Goal: Task Accomplishment & Management: Complete application form

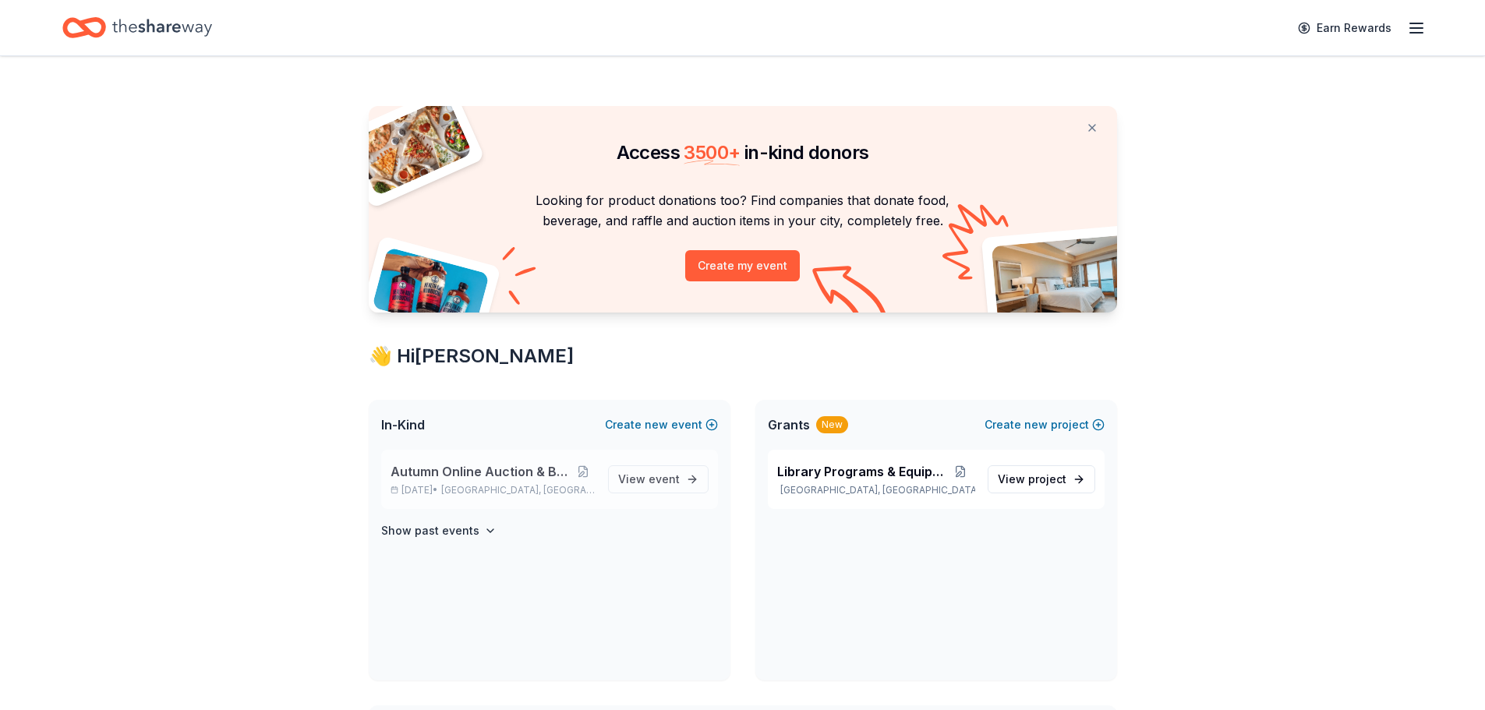
click at [475, 488] on span "Northampton, PA" at bounding box center [518, 490] width 154 height 12
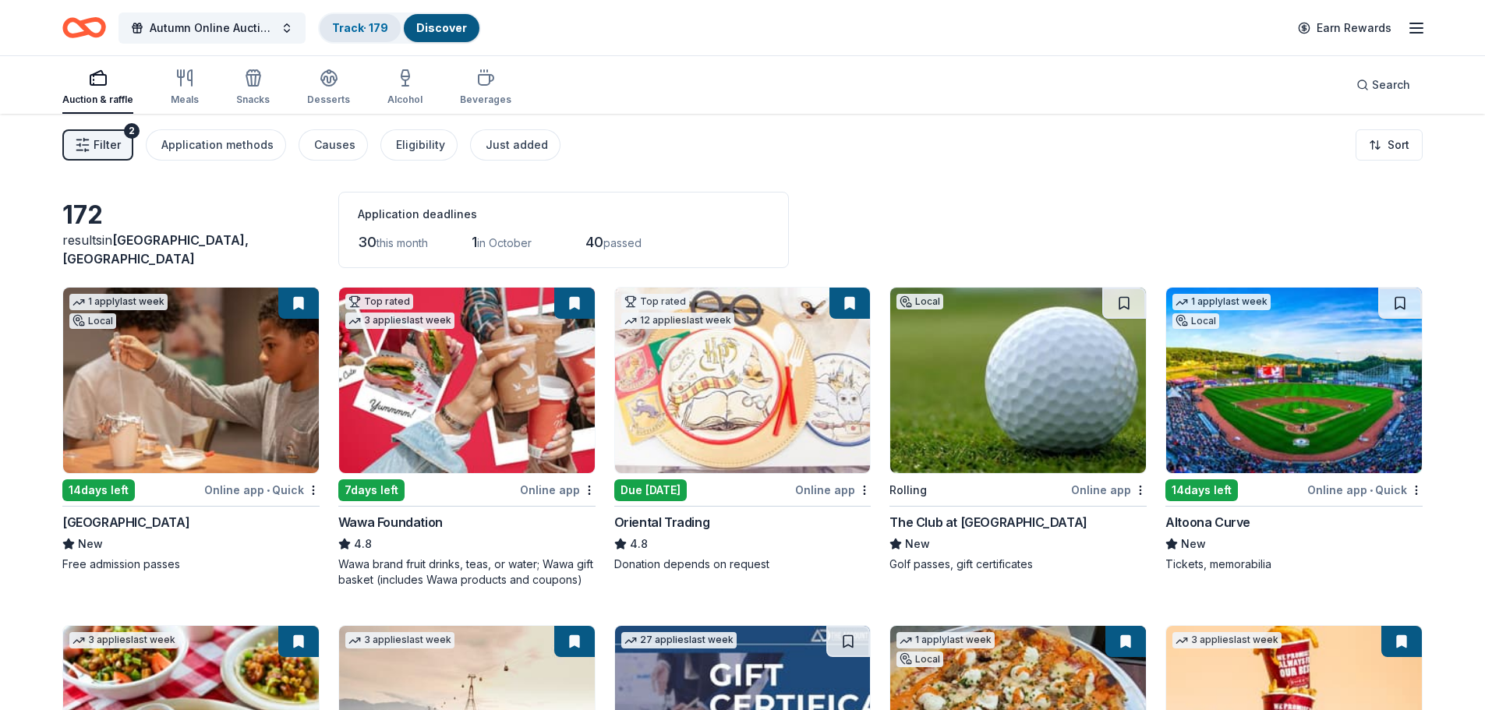
click at [359, 26] on link "Track · 179" at bounding box center [360, 27] width 56 height 13
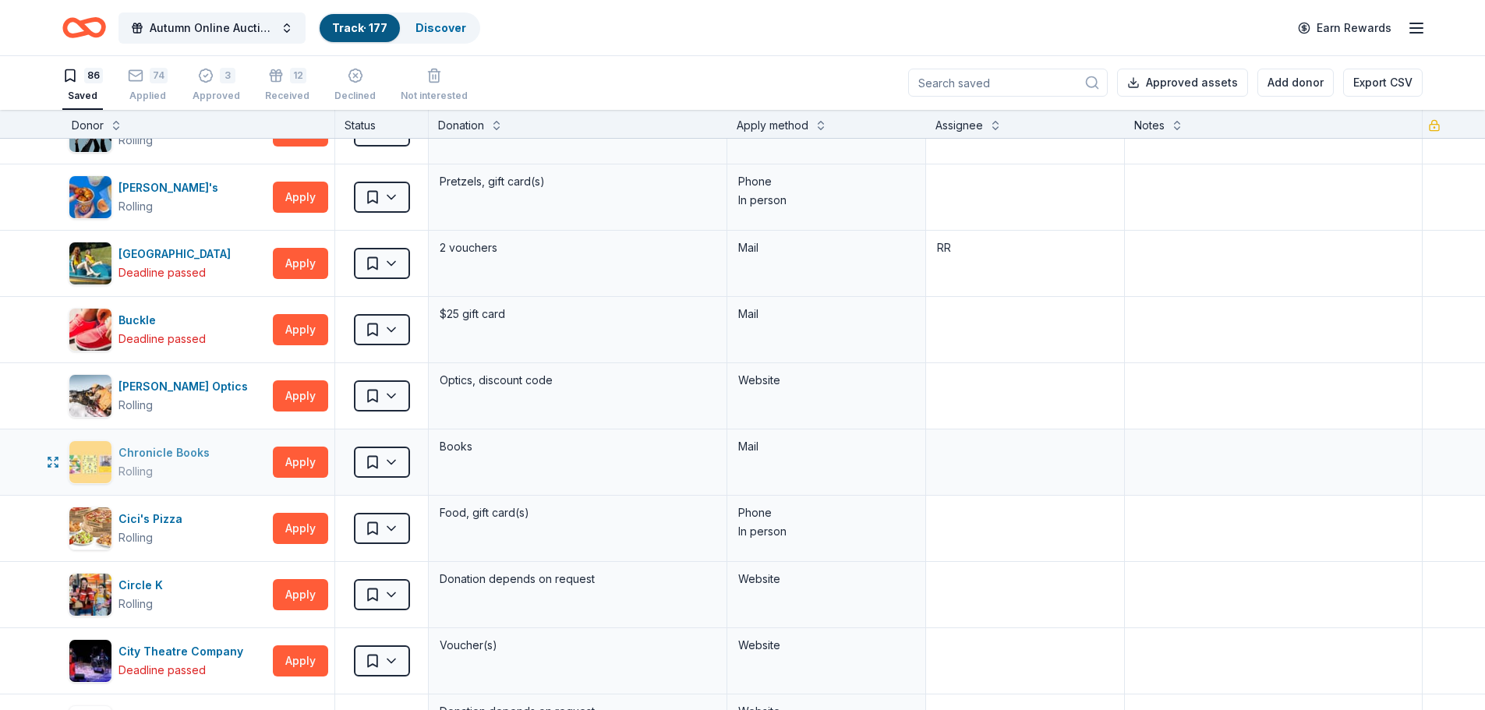
scroll to position [78, 0]
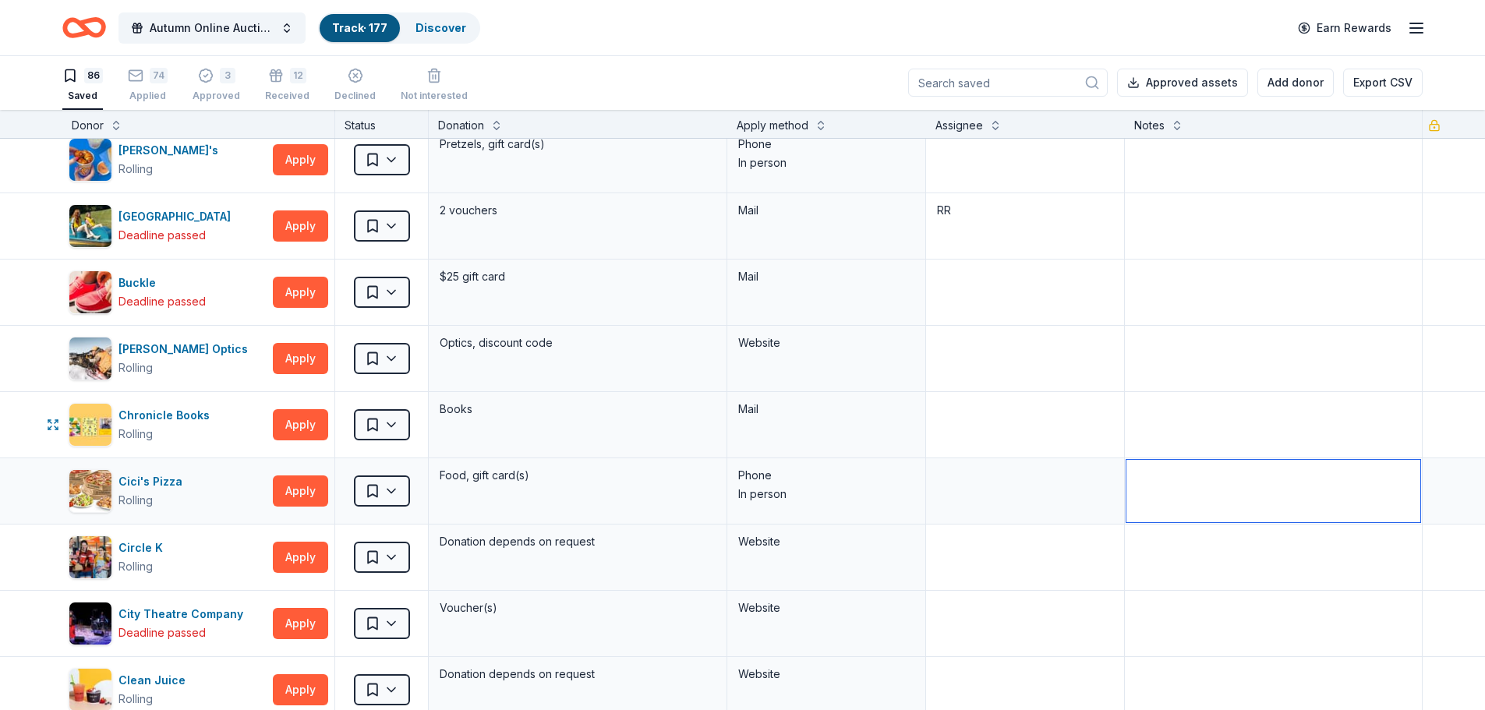
drag, startPoint x: 1283, startPoint y: 466, endPoint x: 1131, endPoint y: 462, distance: 152.1
click at [1283, 466] on textarea at bounding box center [1274, 491] width 295 height 62
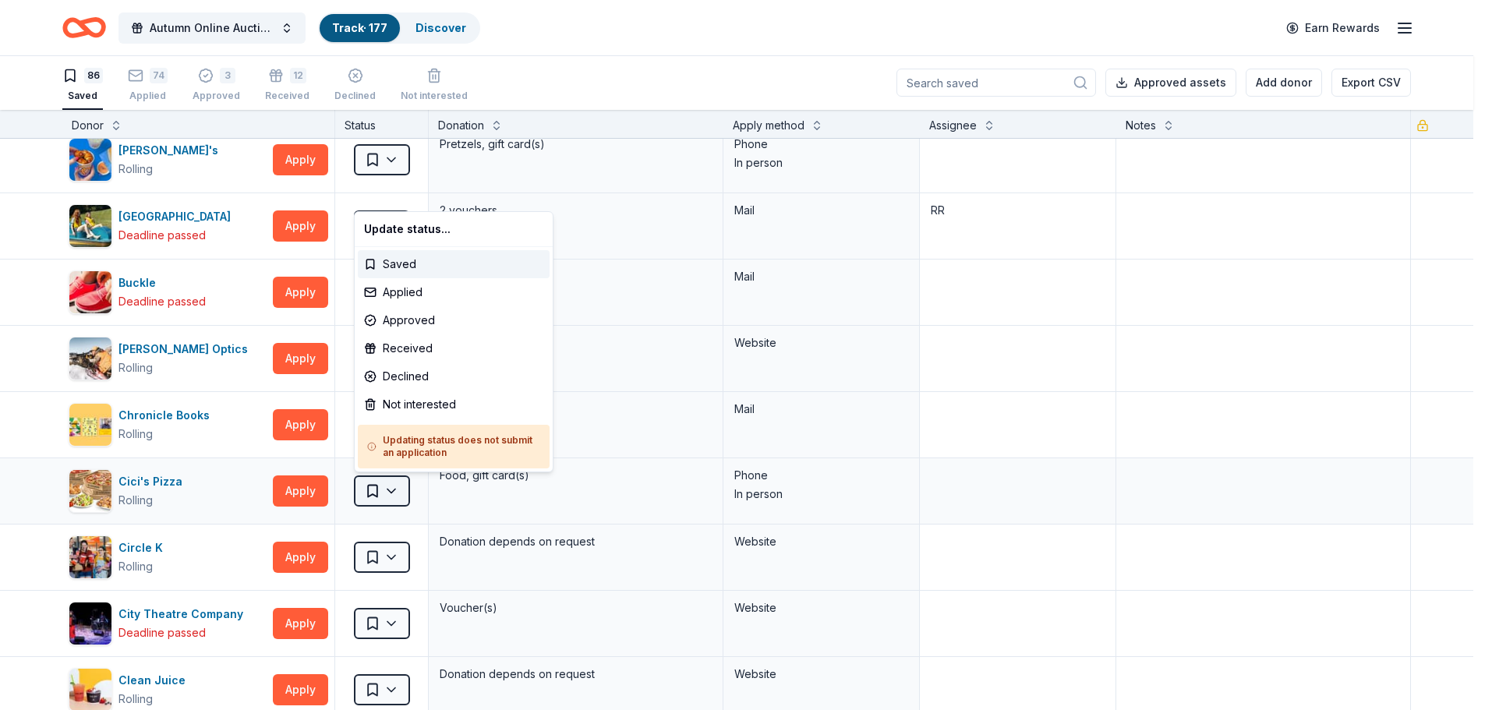
click at [385, 488] on html "Autumn Online Auction & Basket Social Track · 177 Discover Earn Rewards 86 Save…" at bounding box center [742, 354] width 1485 height 710
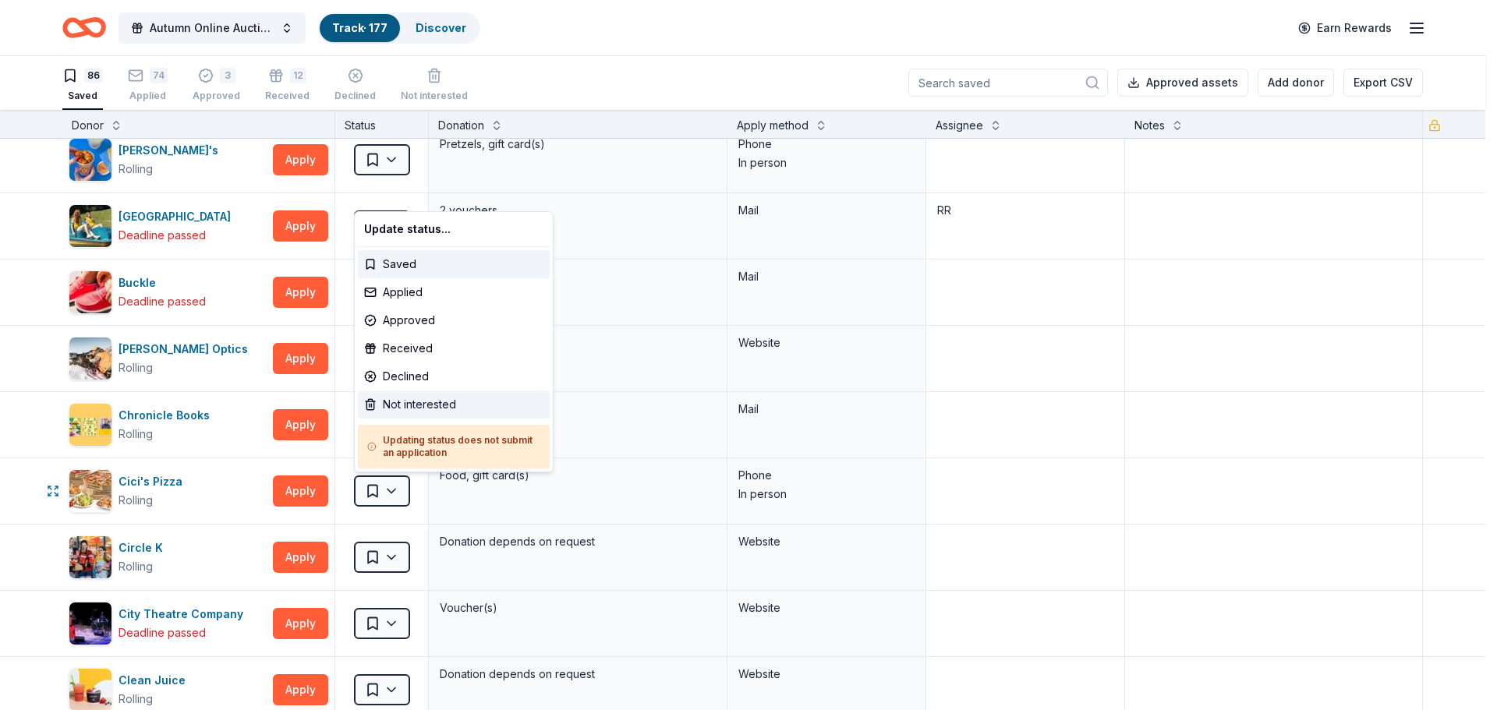
click at [403, 409] on div "Not interested" at bounding box center [454, 405] width 192 height 28
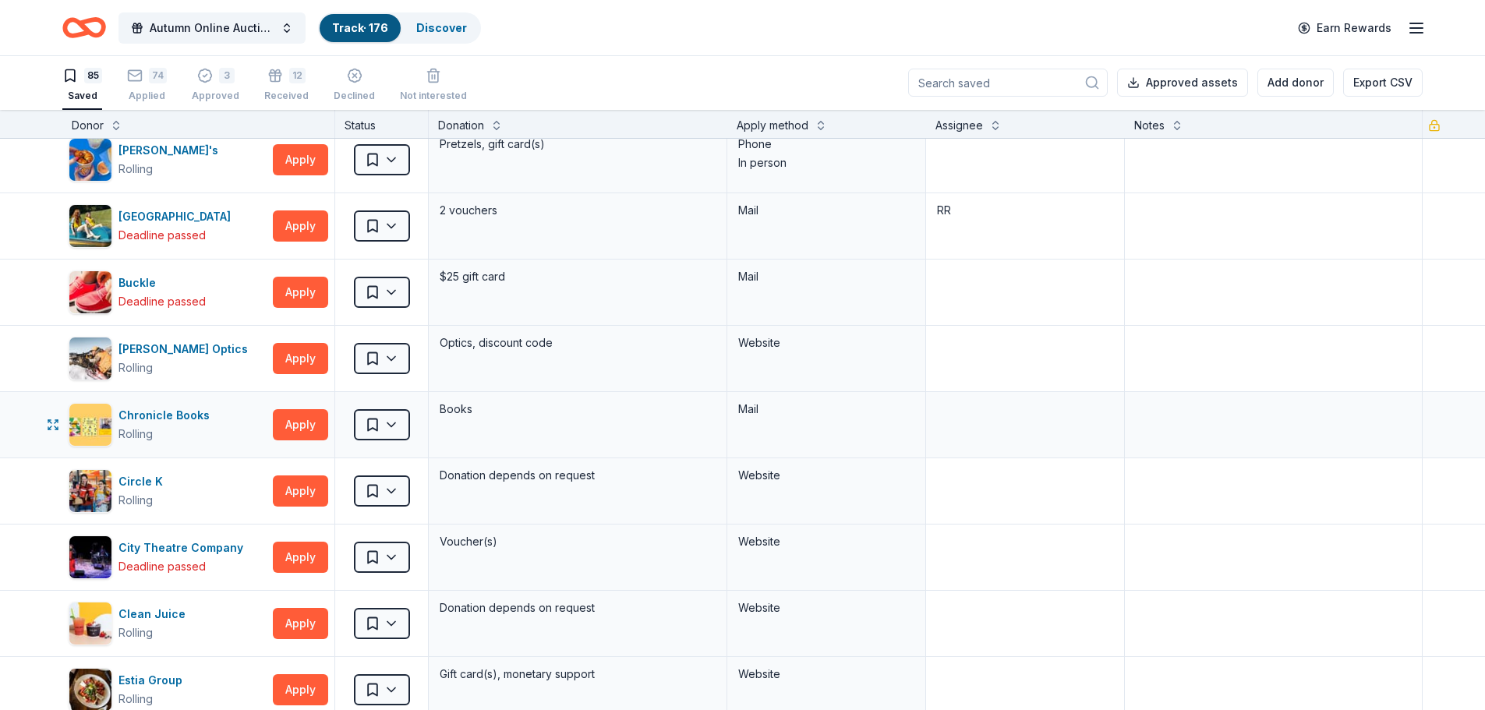
scroll to position [0, 0]
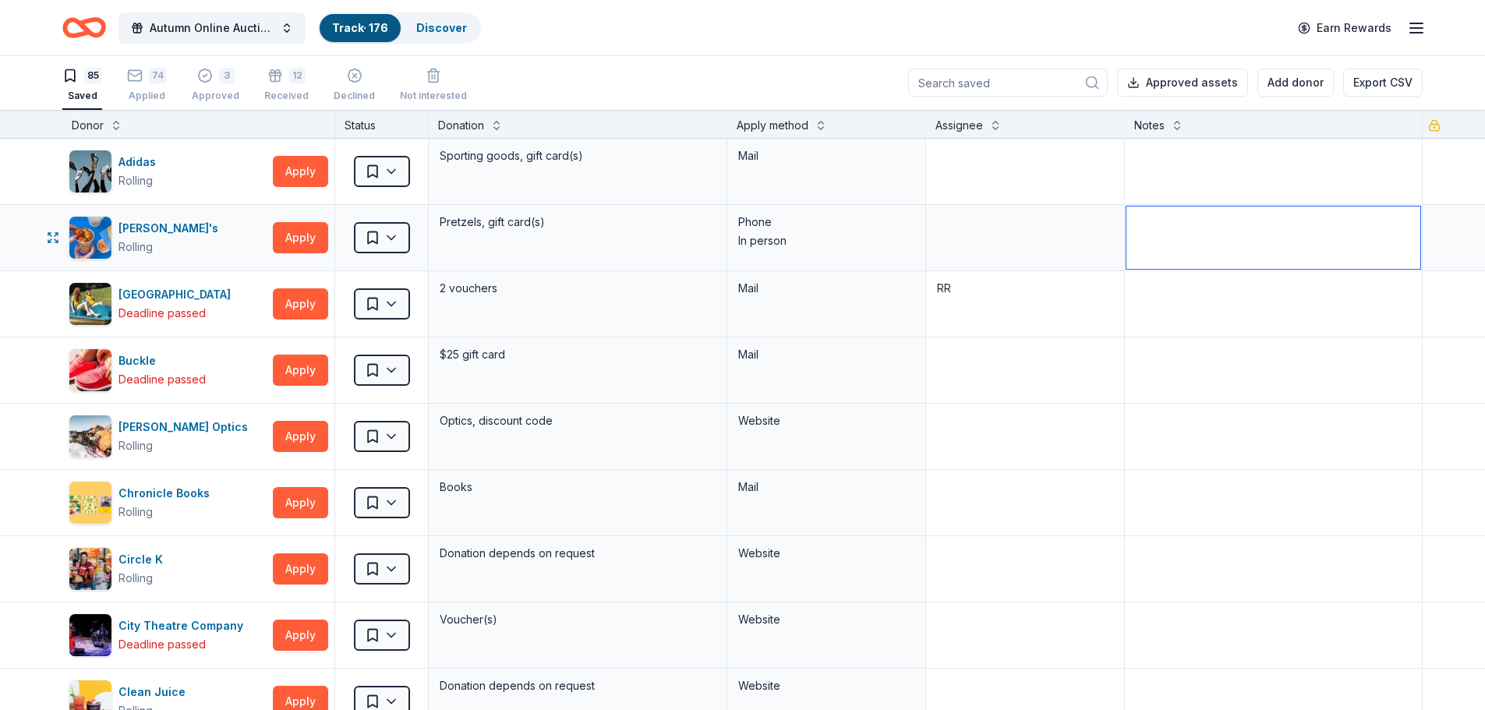
click at [1319, 246] on textarea at bounding box center [1274, 238] width 295 height 62
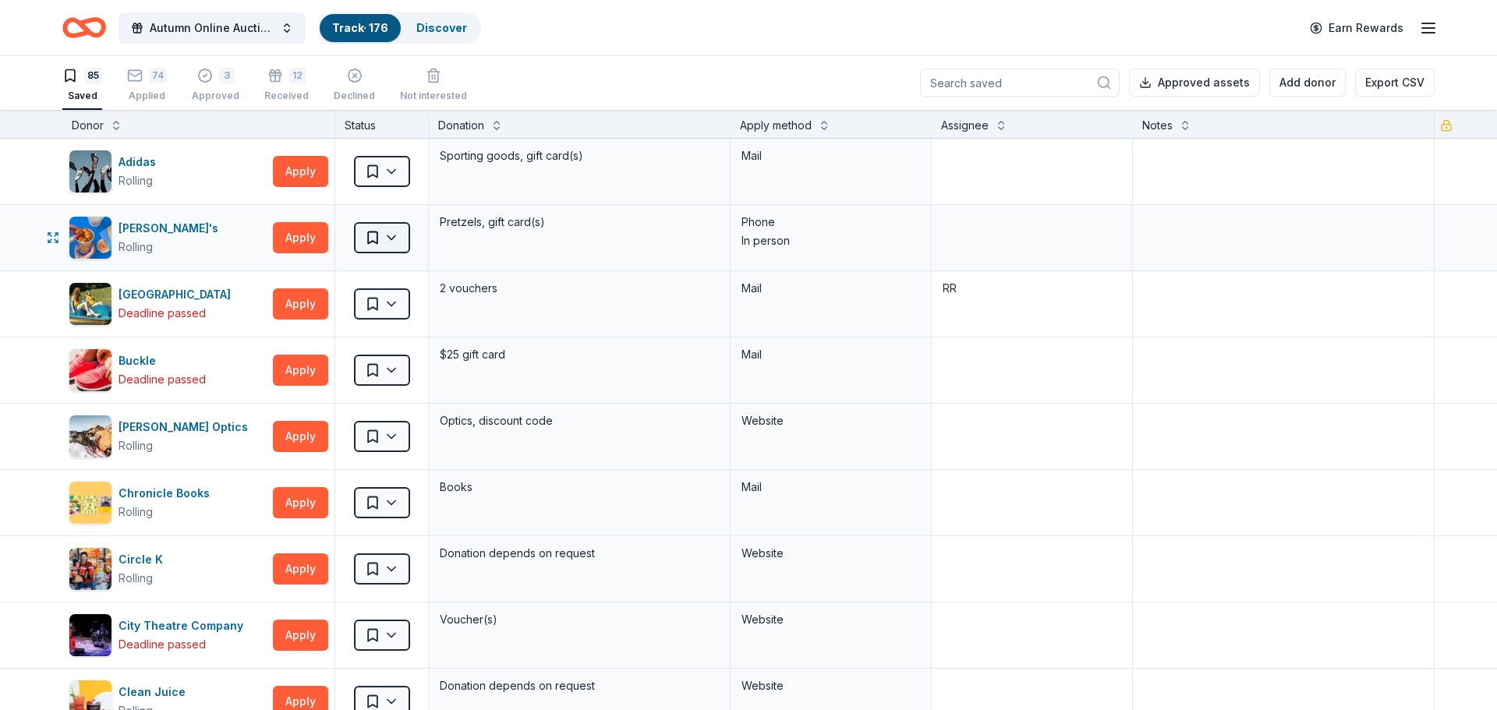
click at [394, 238] on html "Autumn Online Auction & Basket Social Track · 176 Discover Earn Rewards 85 Save…" at bounding box center [748, 354] width 1497 height 710
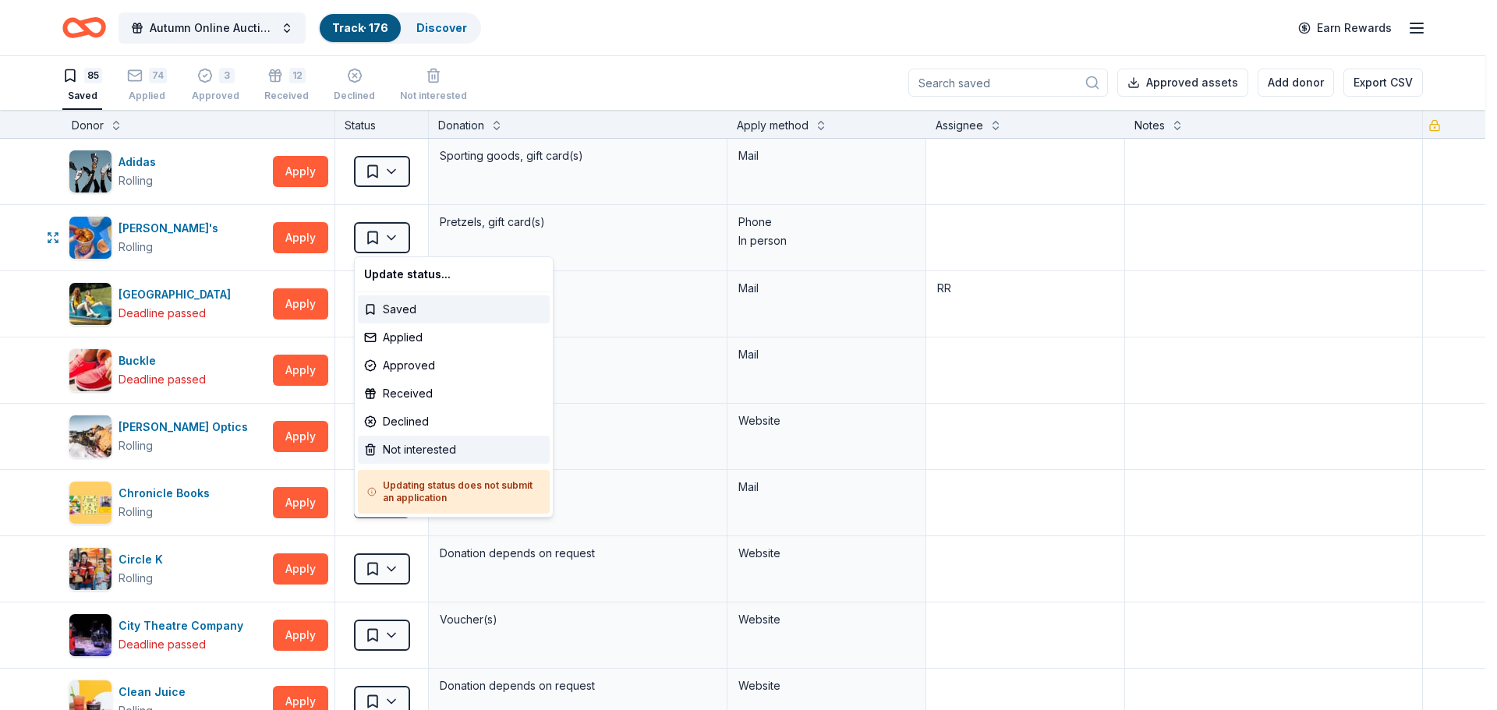
click at [403, 448] on div "Not interested" at bounding box center [454, 450] width 192 height 28
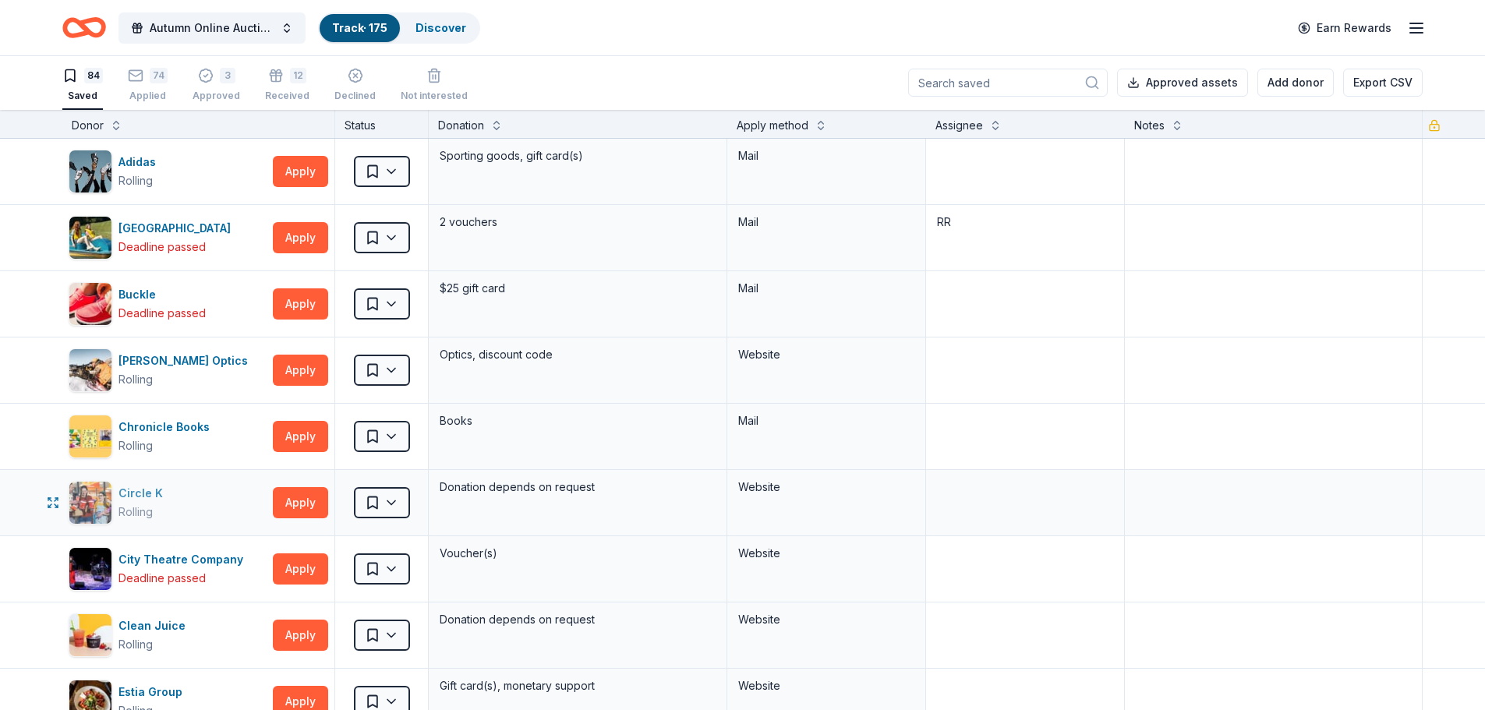
click at [186, 497] on div "Circle K Rolling" at bounding box center [168, 503] width 198 height 44
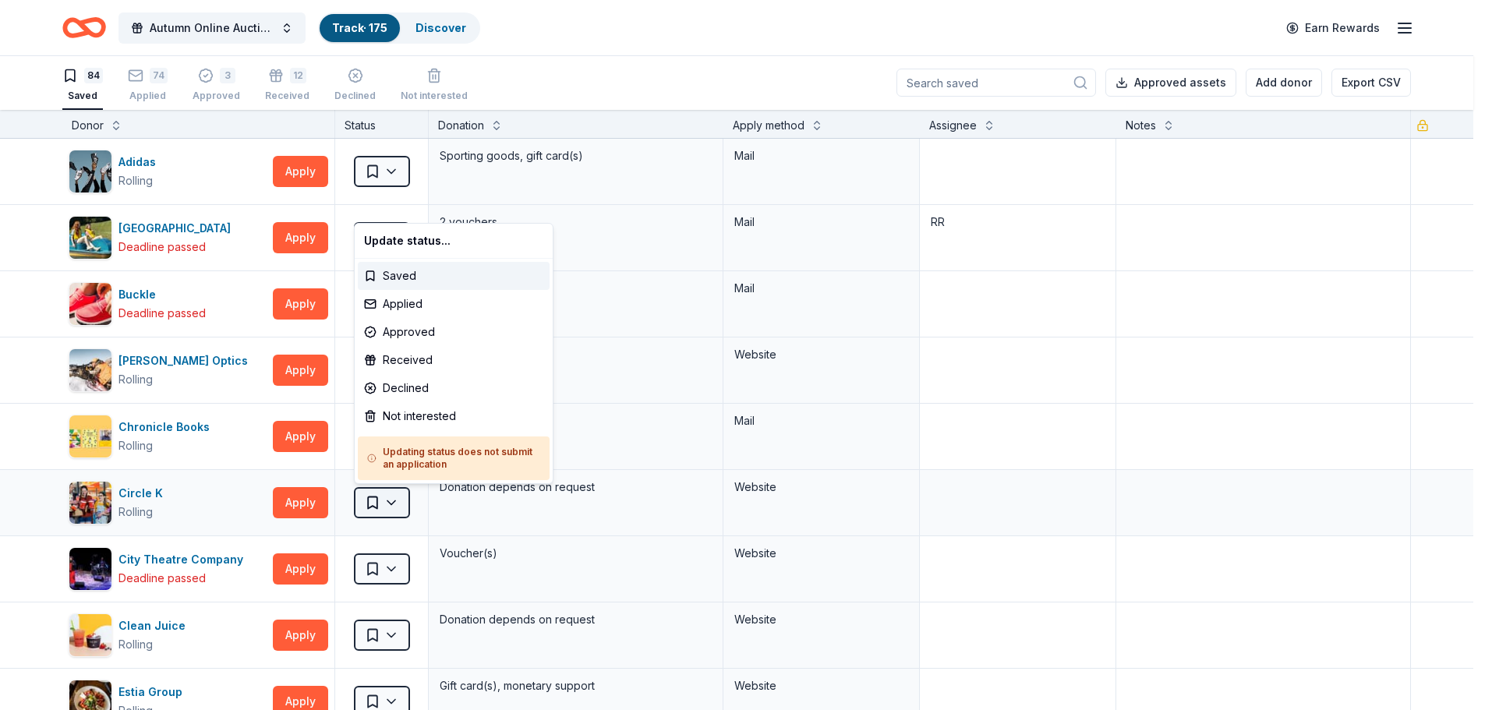
click at [390, 497] on html "Autumn Online Auction & Basket Social Track · 175 Discover Earn Rewards 84 Save…" at bounding box center [742, 354] width 1485 height 710
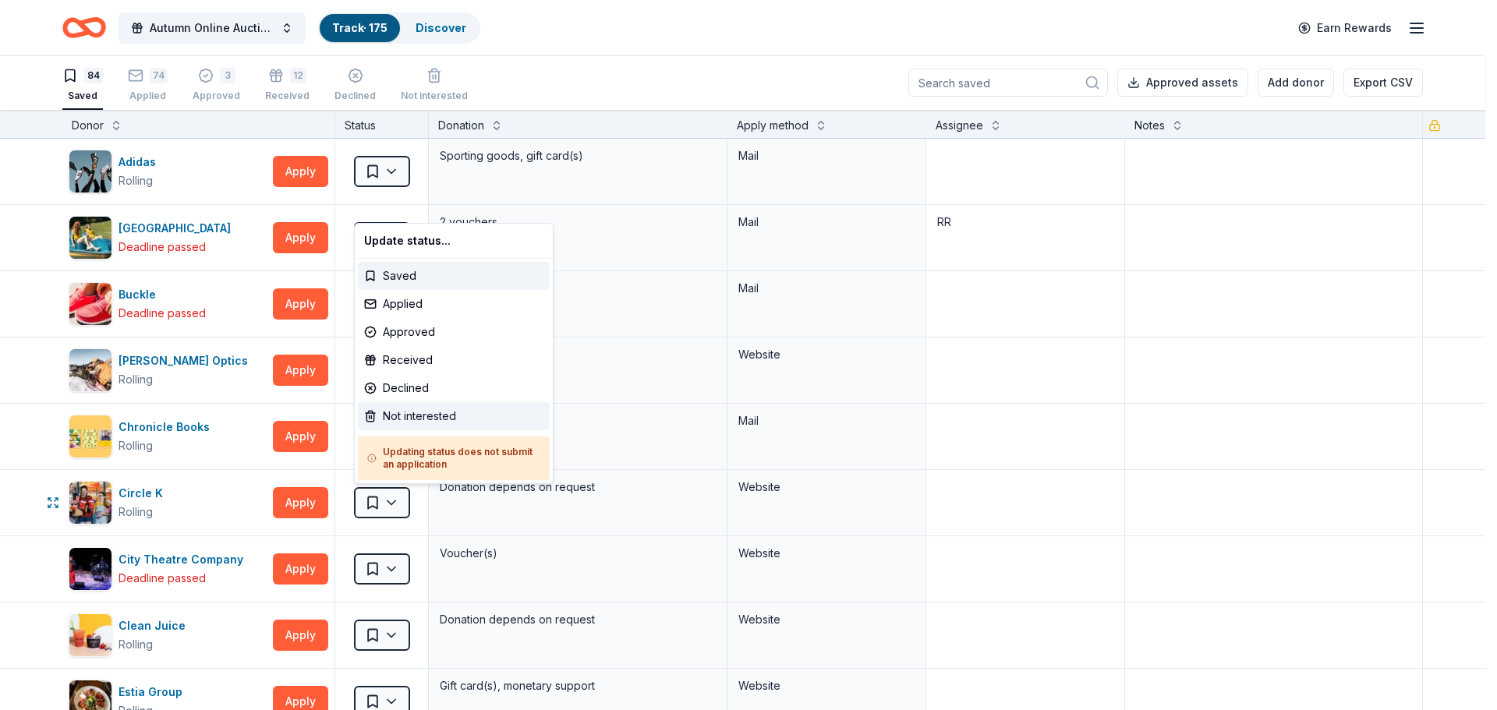
click at [423, 412] on div "Not interested" at bounding box center [454, 416] width 192 height 28
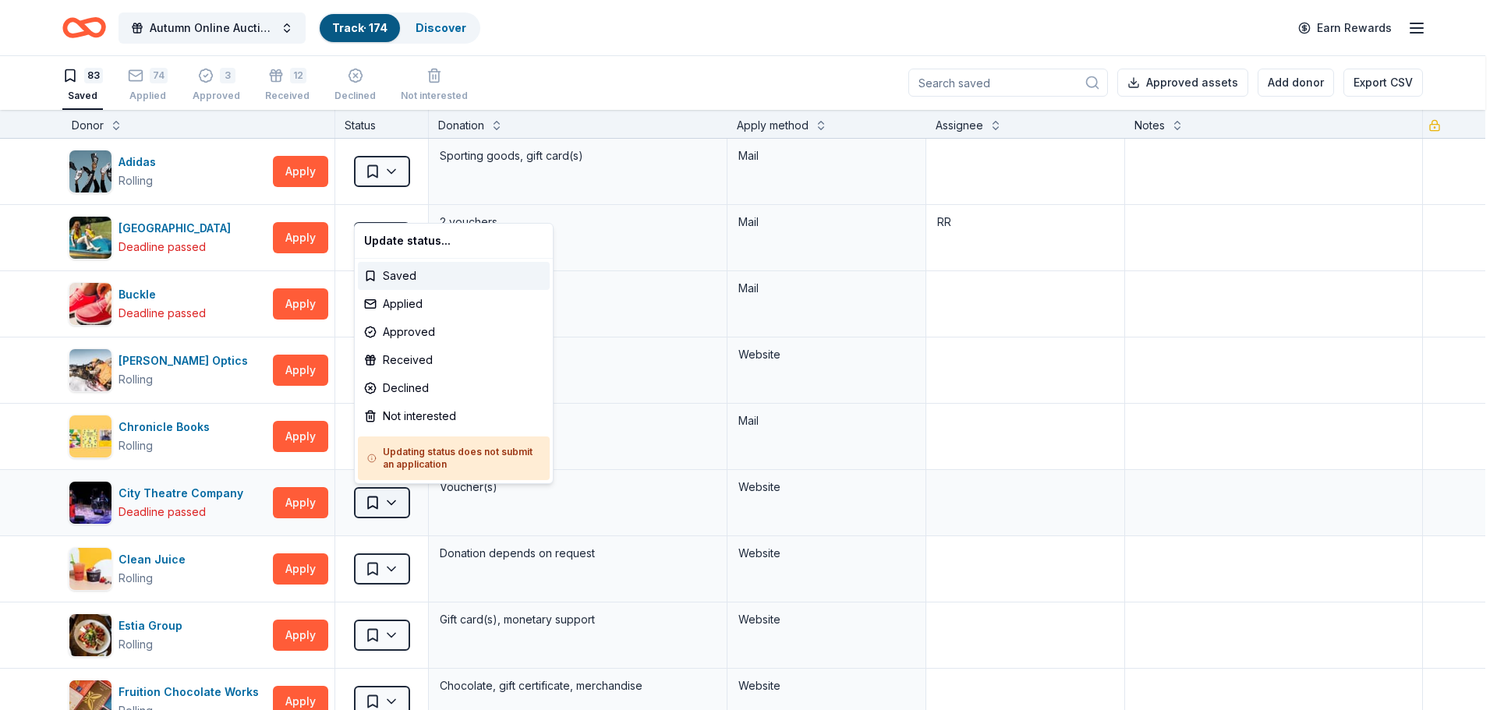
click at [391, 503] on html "Autumn Online Auction & Basket Social Track · 174 Discover Earn Rewards 83 Save…" at bounding box center [748, 354] width 1497 height 710
click at [1204, 497] on html "Autumn Online Auction & Basket Social Track · 174 Discover Earn Rewards 83 Save…" at bounding box center [748, 354] width 1497 height 710
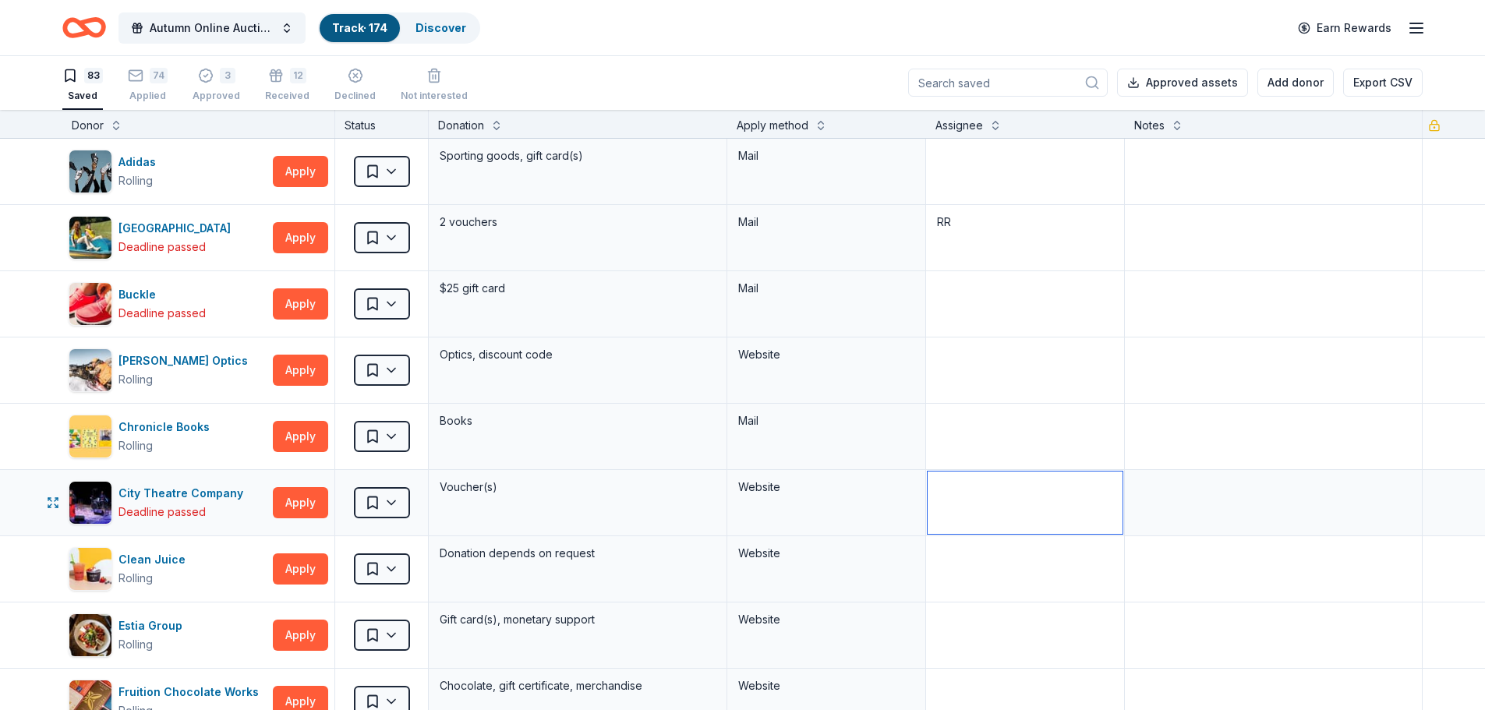
click at [1039, 492] on textarea at bounding box center [1025, 503] width 195 height 62
type textarea "TG"
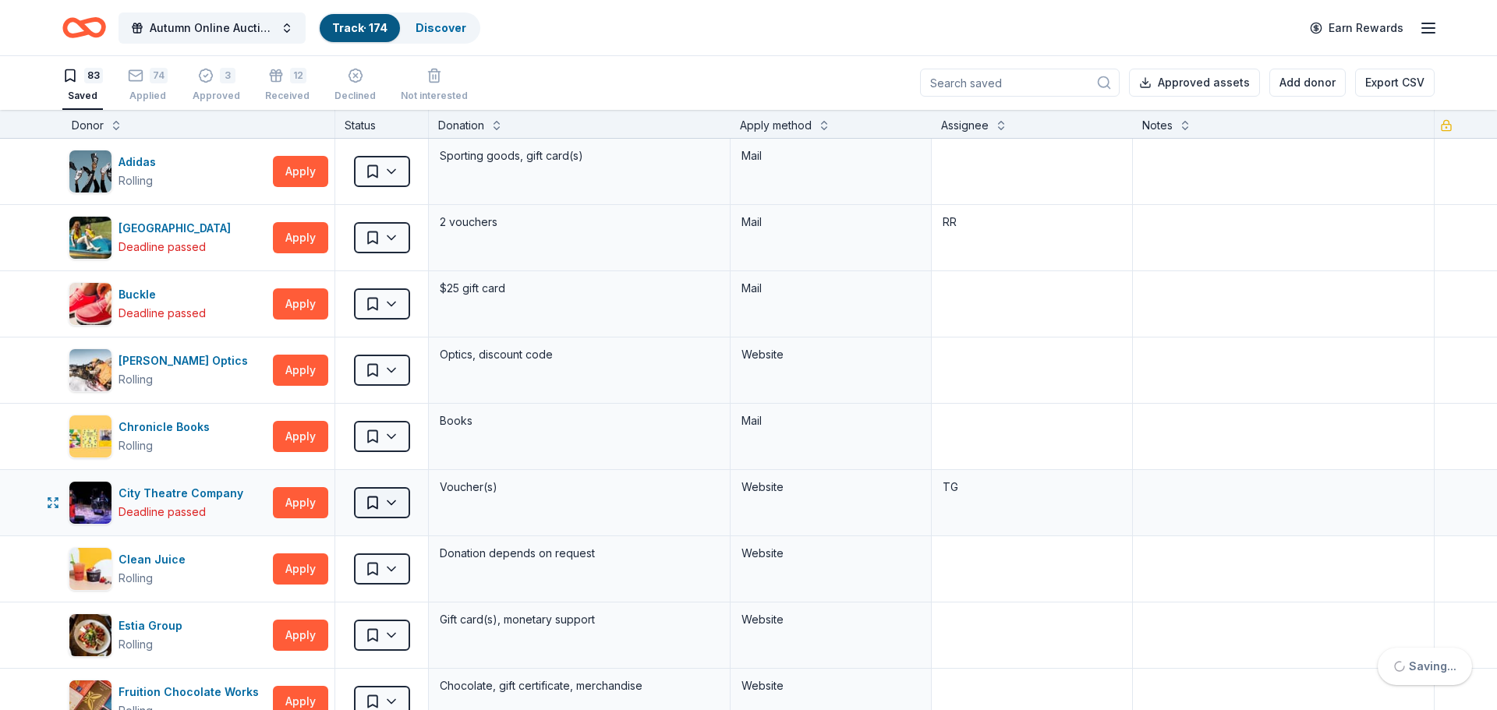
click at [383, 496] on html "Autumn Online Auction & Basket Social Track · 174 Discover Earn Rewards 83 Save…" at bounding box center [748, 354] width 1497 height 710
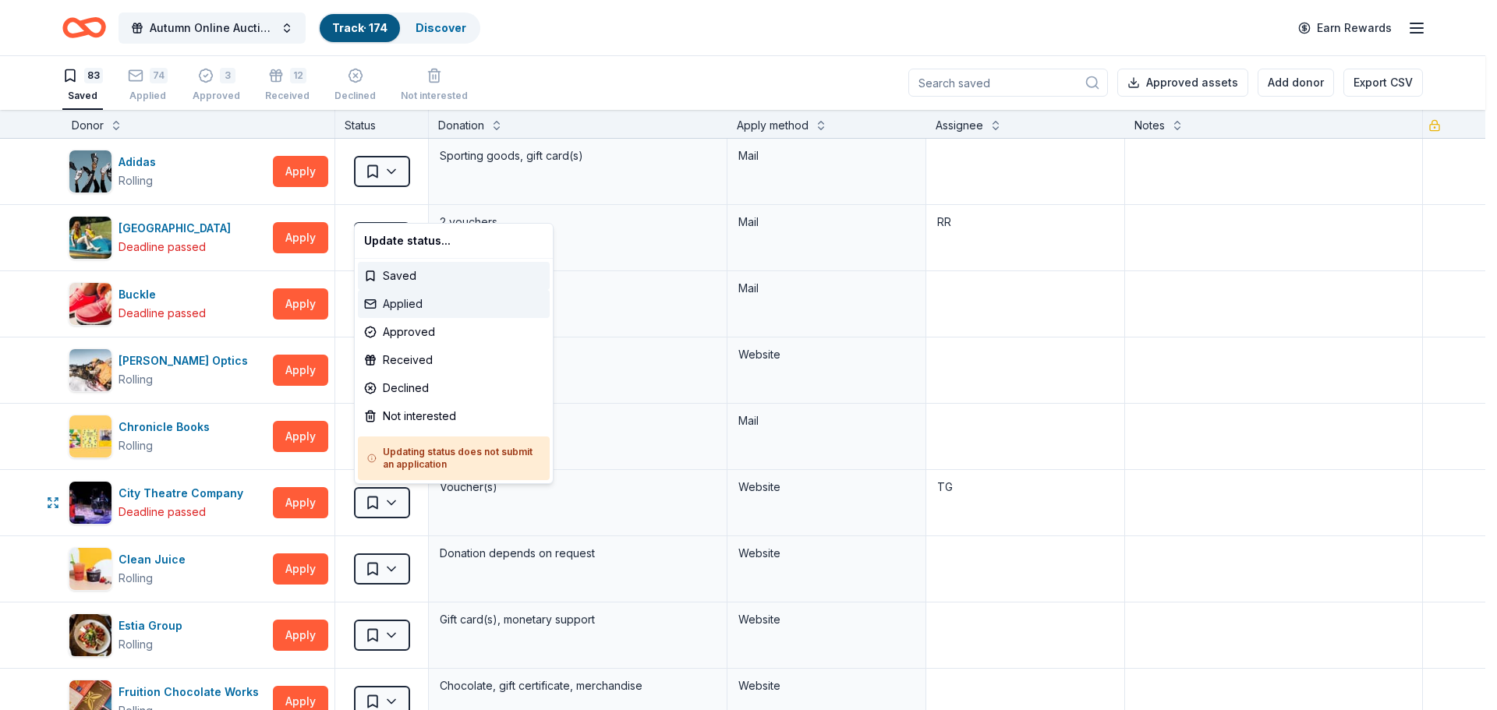
click at [428, 297] on div "Applied" at bounding box center [454, 304] width 192 height 28
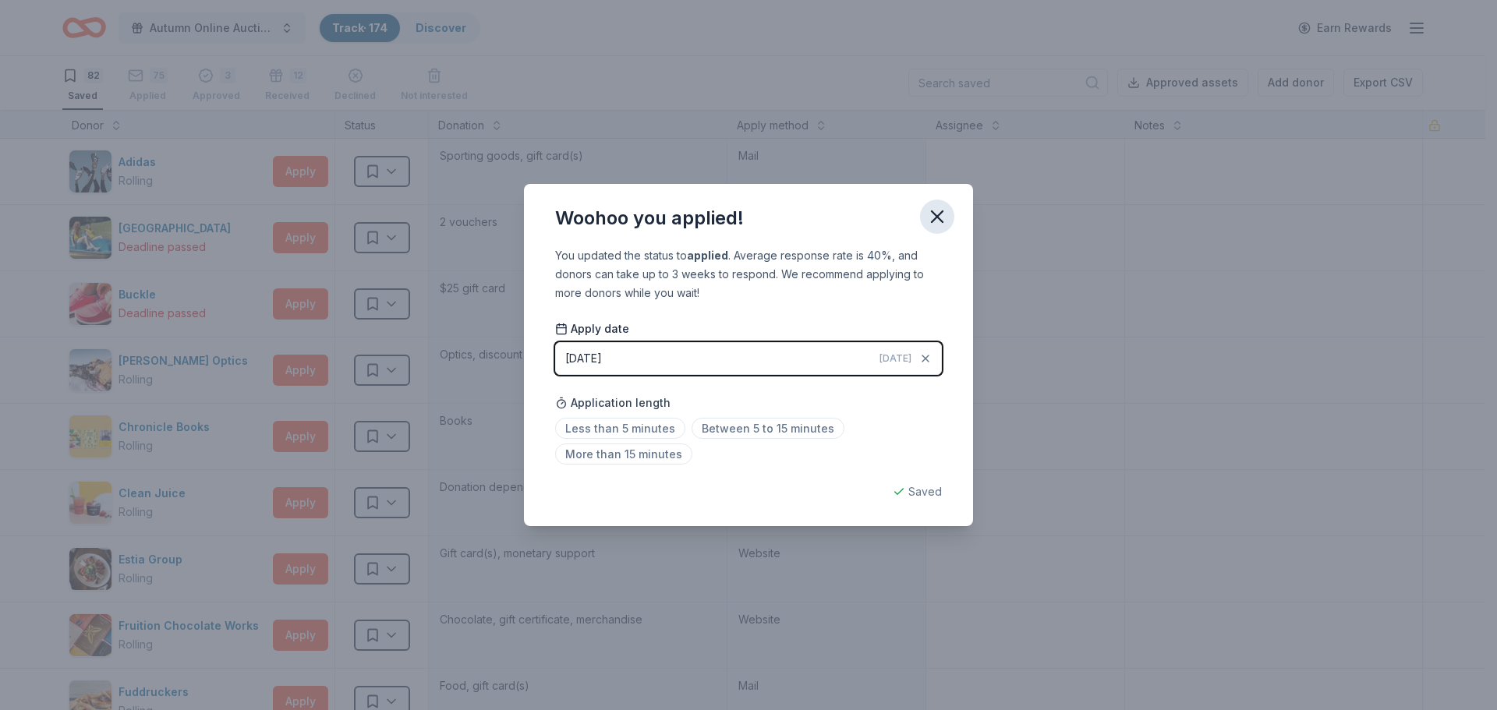
click at [936, 214] on icon "button" at bounding box center [937, 217] width 22 height 22
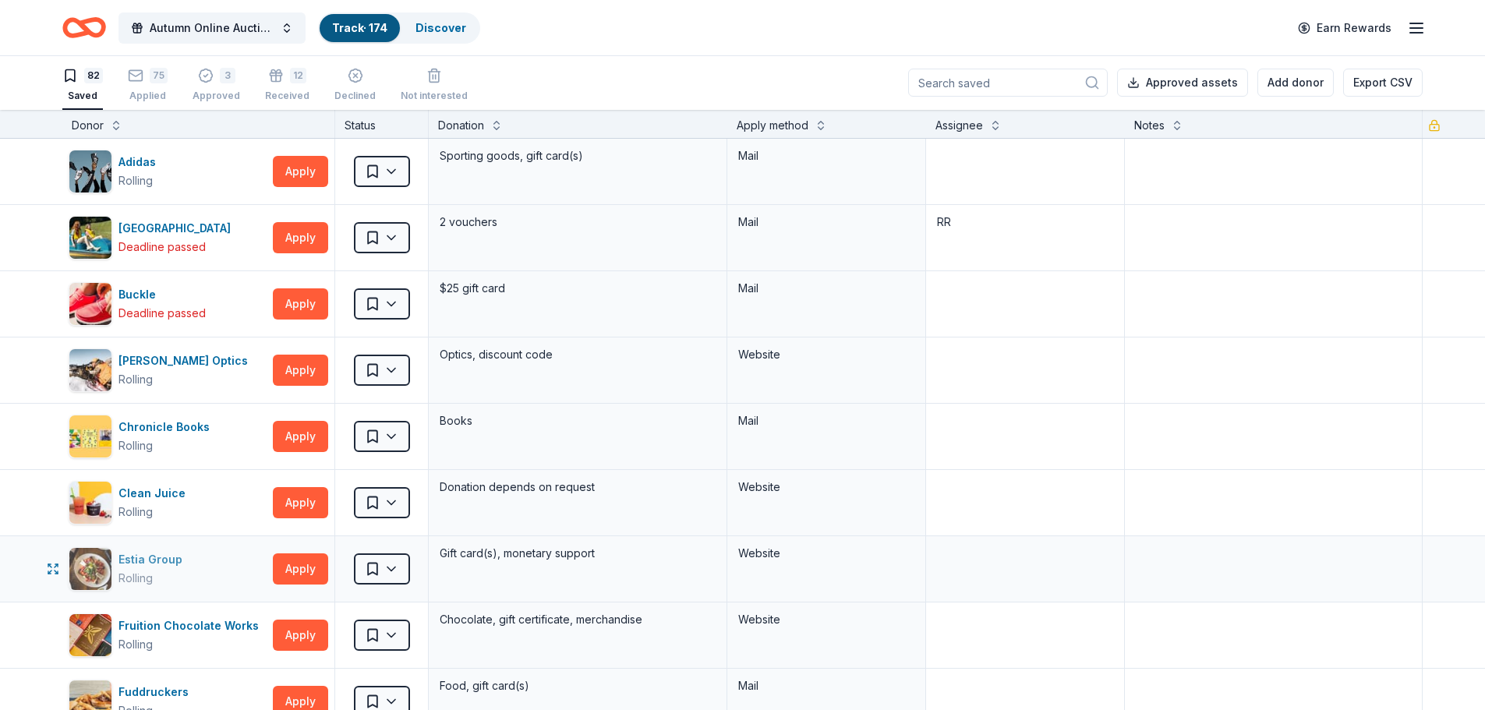
click at [191, 568] on div "Estia Group Rolling" at bounding box center [168, 569] width 198 height 44
click at [409, 569] on html "Autumn Online Auction & Basket Social Track · 174 Discover Earn Rewards 82 Save…" at bounding box center [742, 354] width 1485 height 710
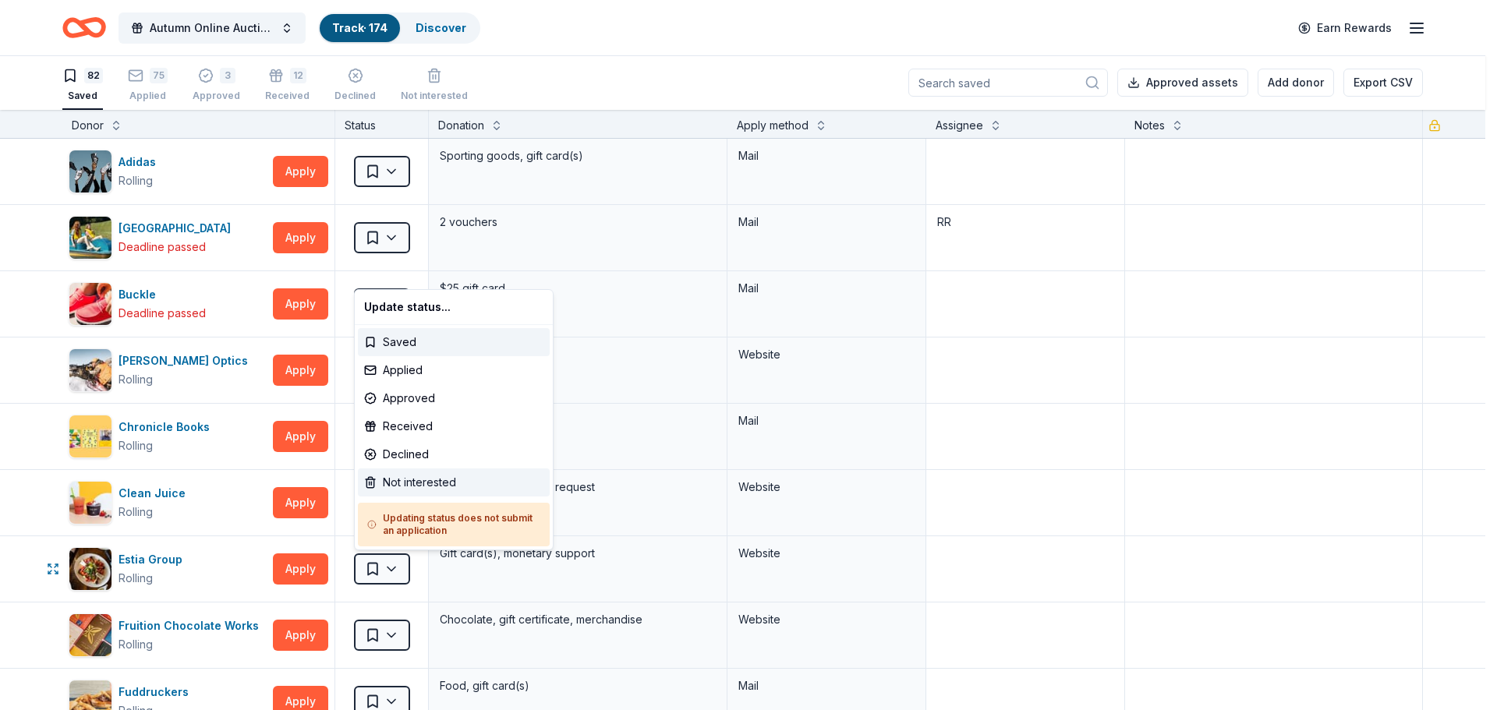
click at [414, 491] on div "Not interested" at bounding box center [454, 483] width 192 height 28
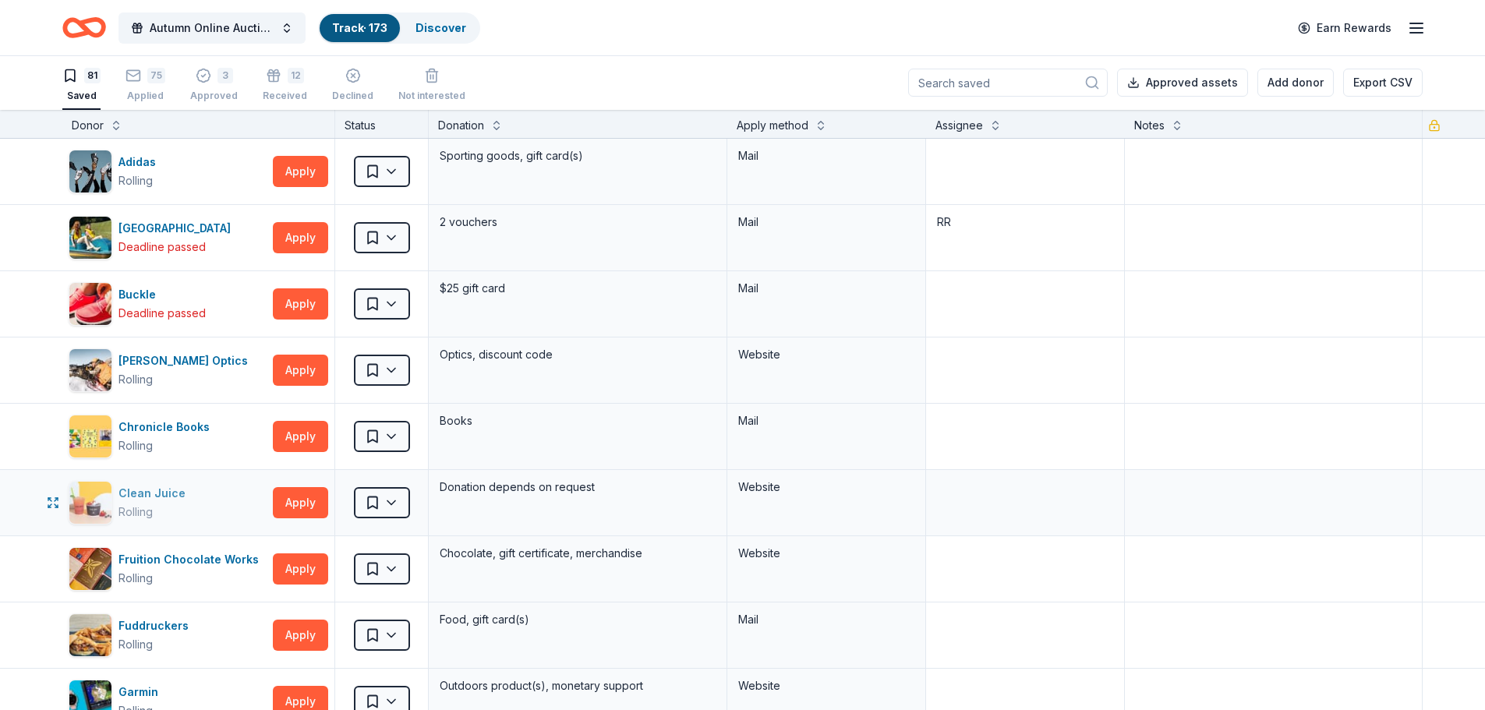
click at [198, 501] on div "Clean Juice Rolling" at bounding box center [168, 503] width 198 height 44
click at [398, 496] on html "Autumn Online Auction & Basket Social Track · 173 Discover Earn Rewards 81 Save…" at bounding box center [742, 354] width 1485 height 710
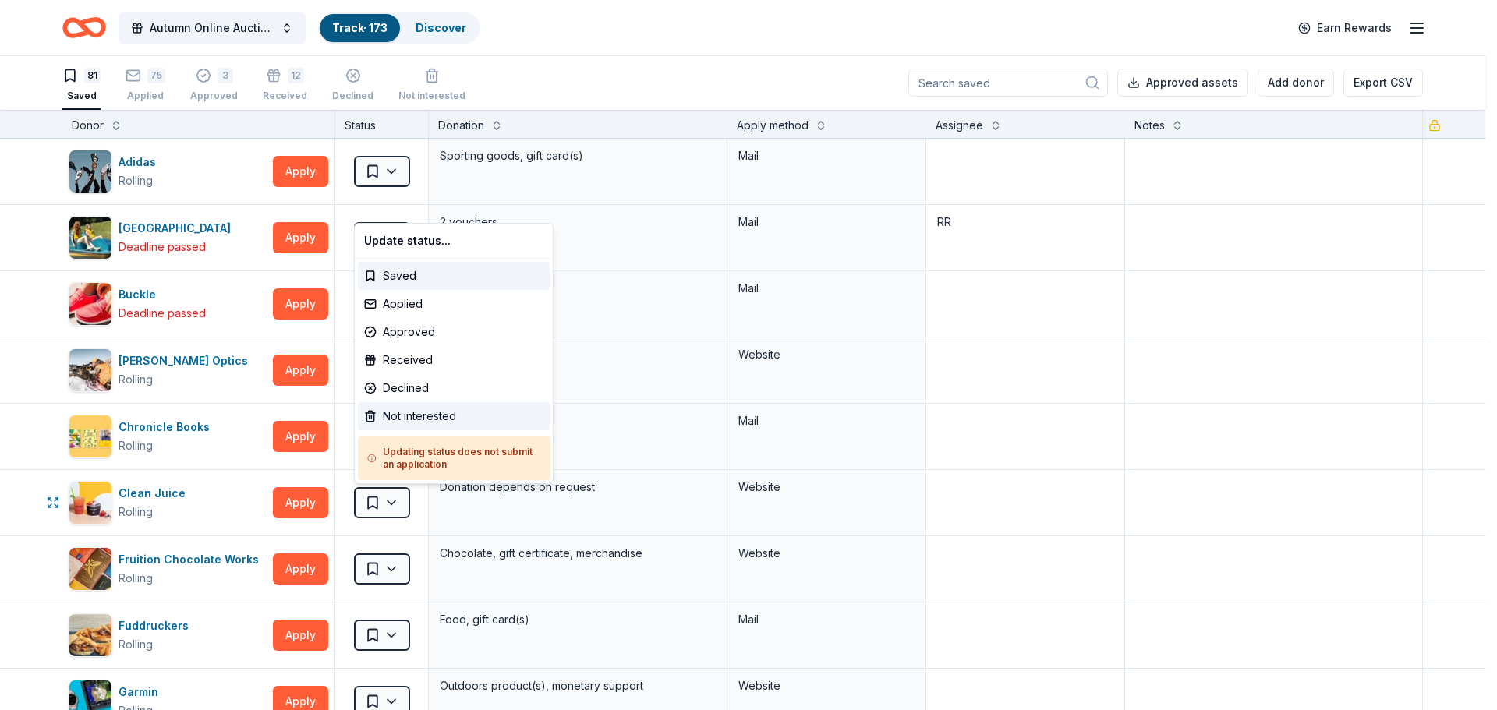
click at [400, 413] on div "Not interested" at bounding box center [454, 416] width 192 height 28
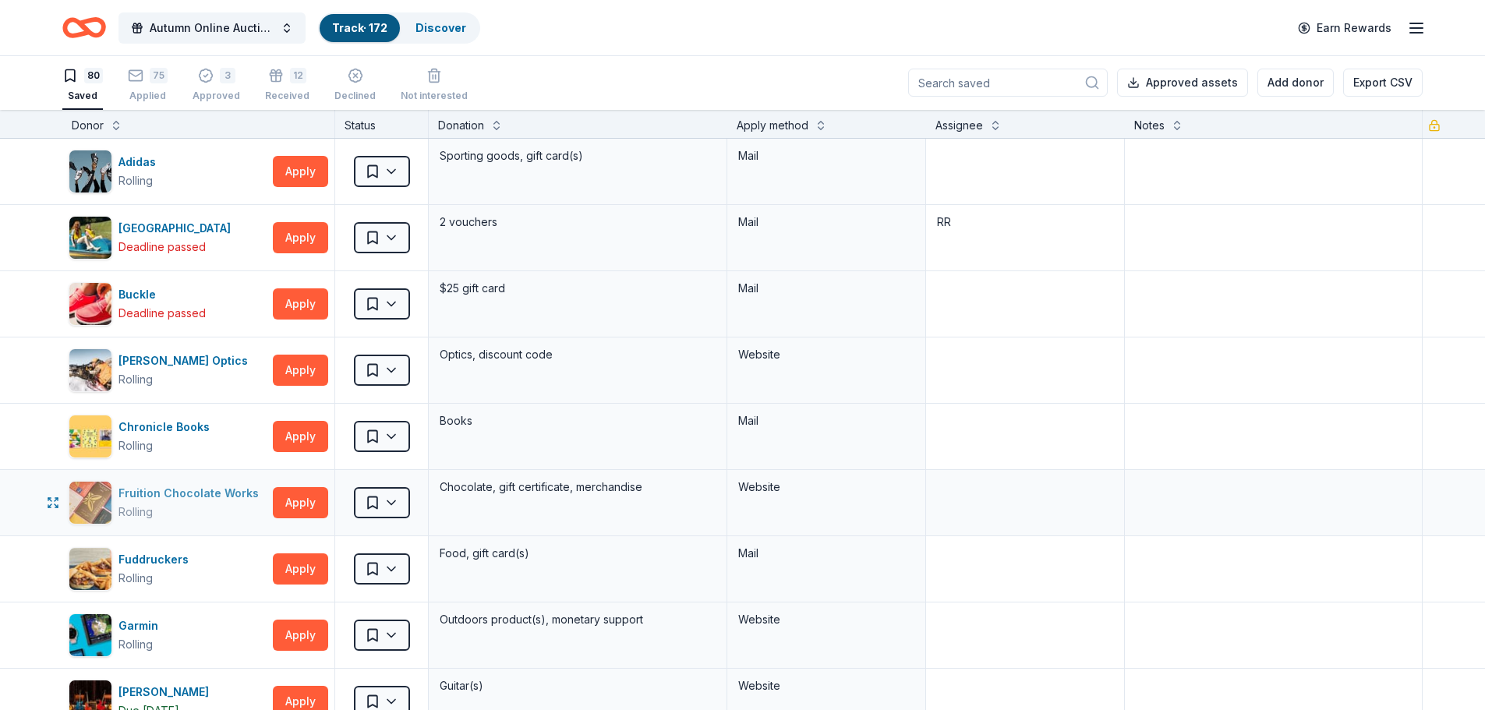
click at [229, 512] on div "Rolling" at bounding box center [192, 512] width 147 height 19
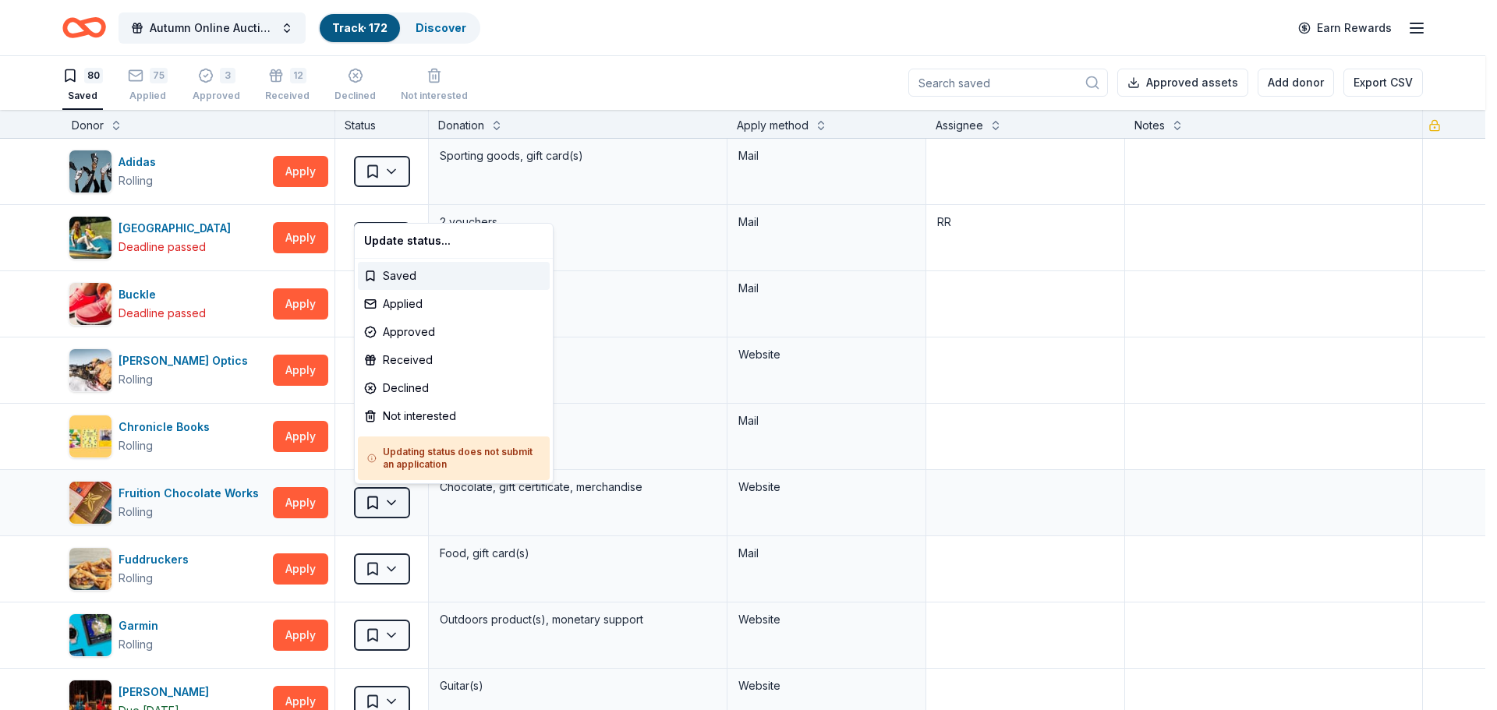
click at [388, 497] on html "Autumn Online Auction & Basket Social Track · 172 Discover Earn Rewards 80 Save…" at bounding box center [748, 354] width 1497 height 710
click at [397, 311] on div "Applied" at bounding box center [454, 304] width 192 height 28
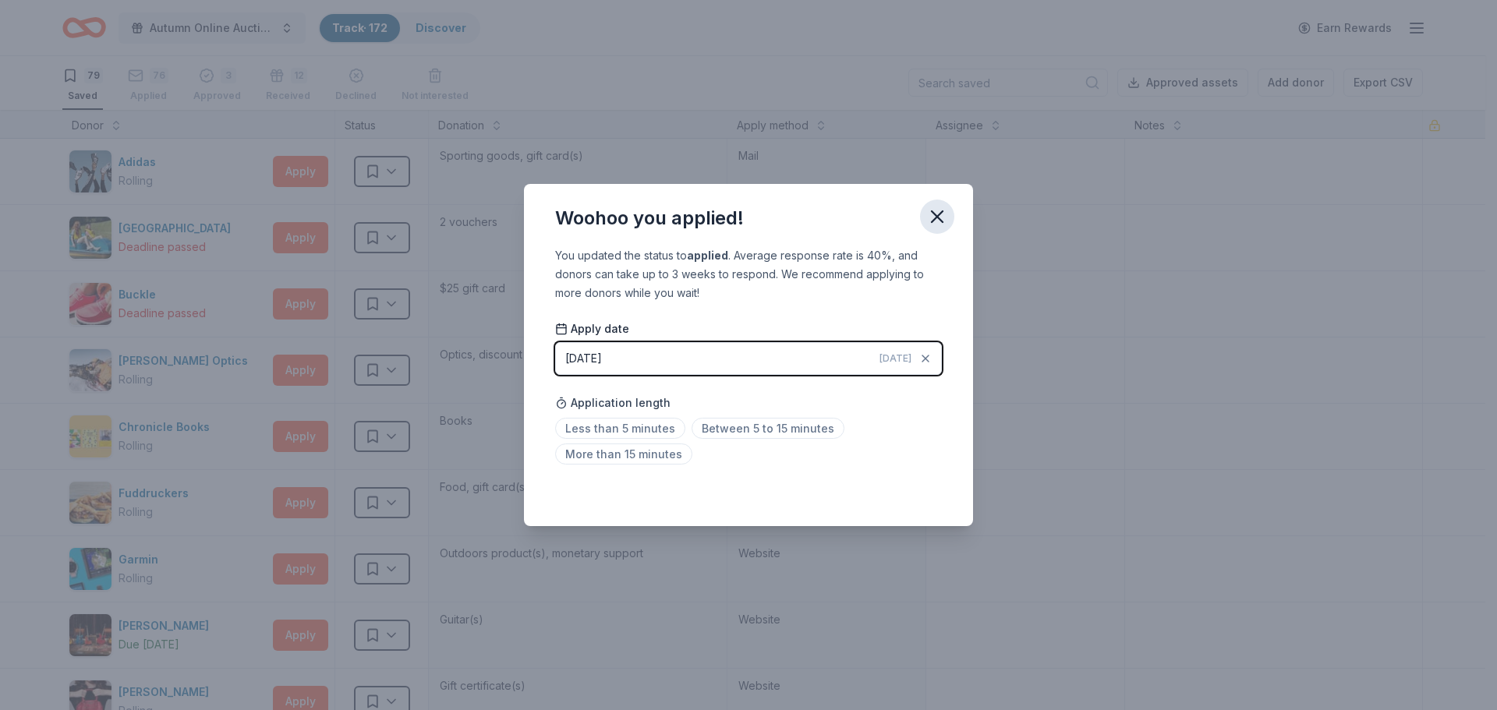
click at [943, 214] on icon "button" at bounding box center [937, 217] width 22 height 22
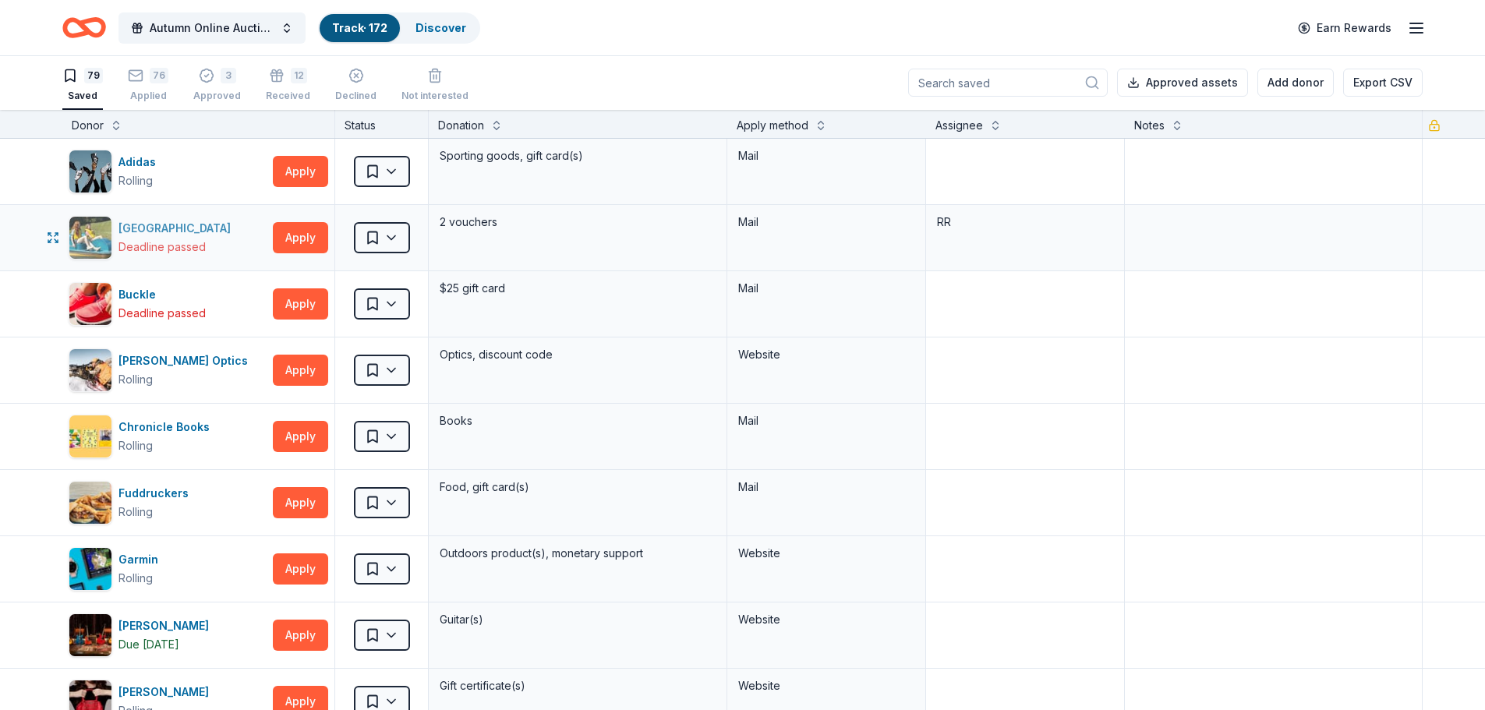
click at [152, 235] on div "Bear Creek Mountain Resort" at bounding box center [178, 228] width 119 height 19
click at [397, 243] on html "Autumn Online Auction & Basket Social Track · 172 Discover Earn Rewards 79 Save…" at bounding box center [742, 354] width 1485 height 710
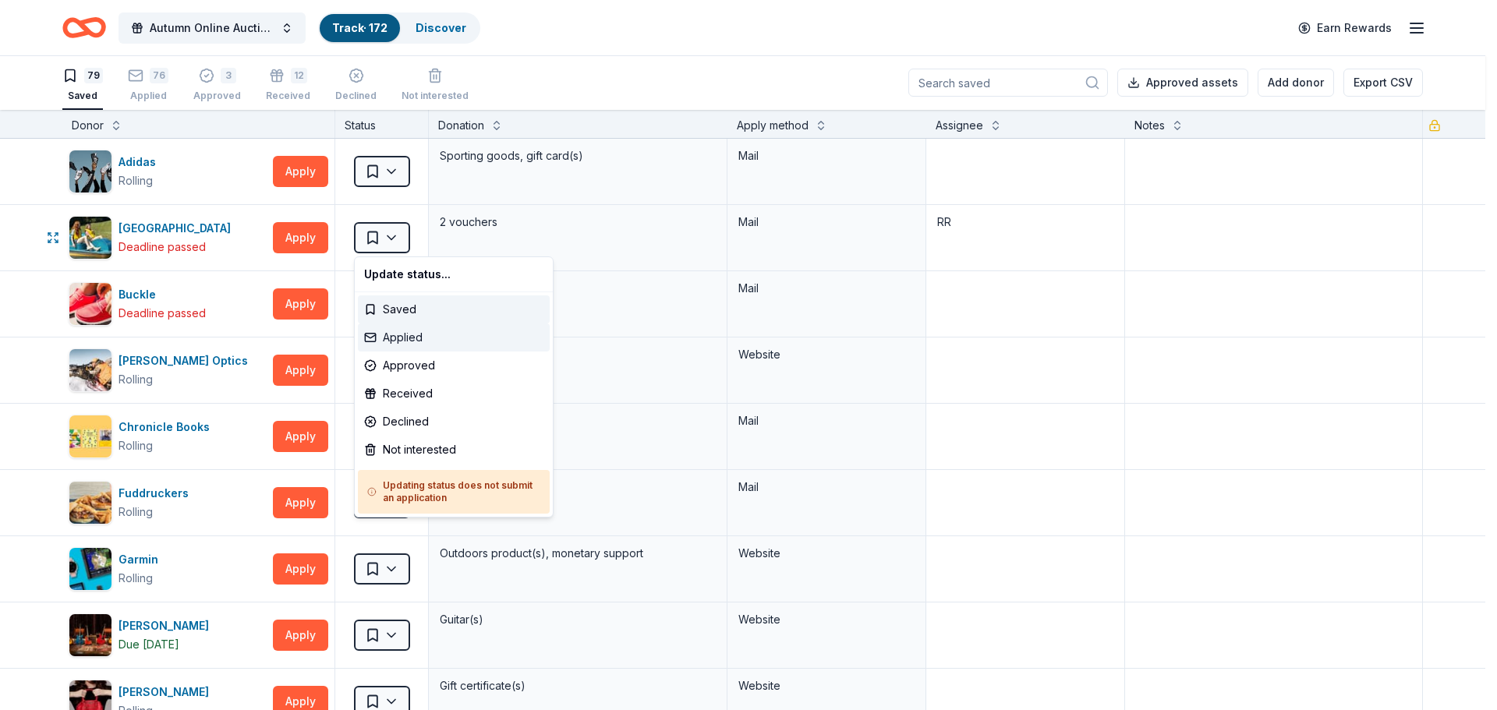
click at [405, 335] on div "Applied" at bounding box center [454, 338] width 192 height 28
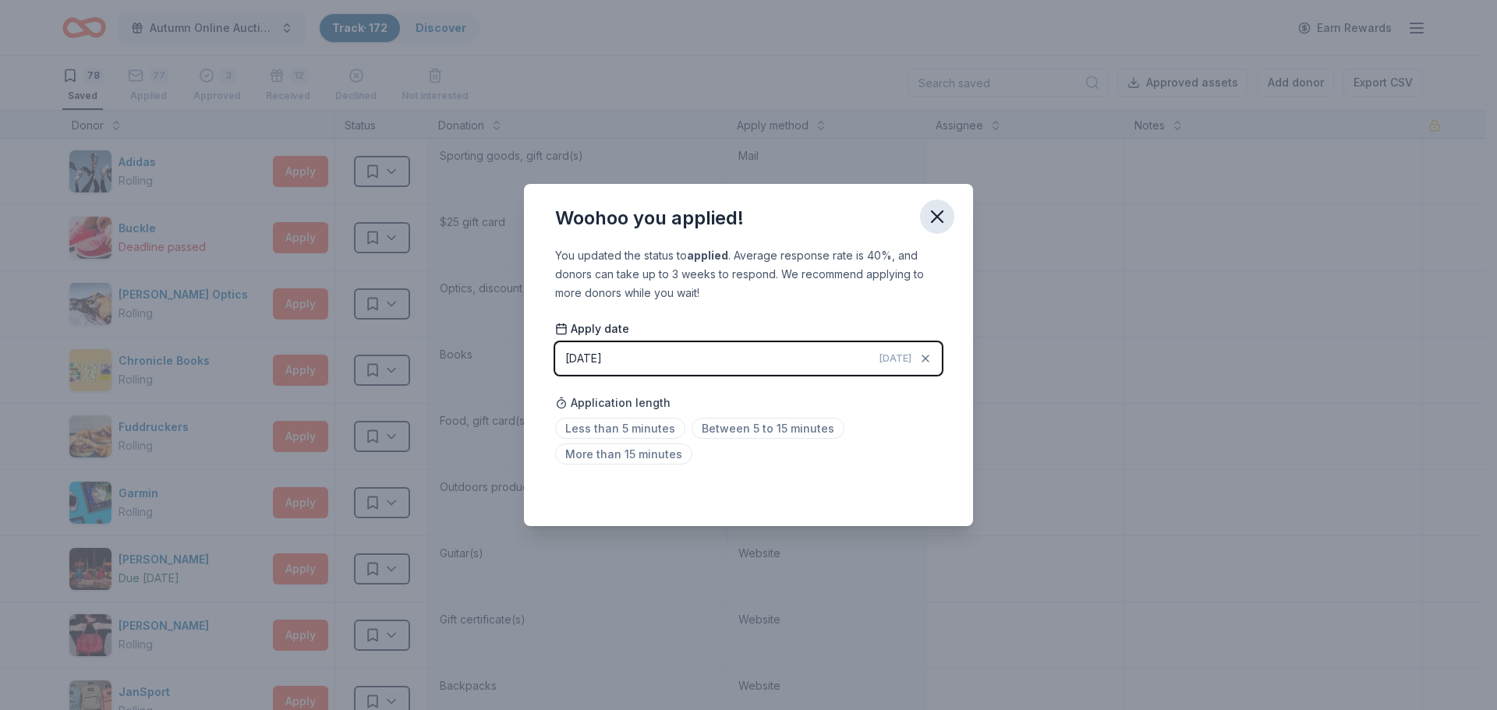
click at [942, 213] on icon "button" at bounding box center [937, 216] width 11 height 11
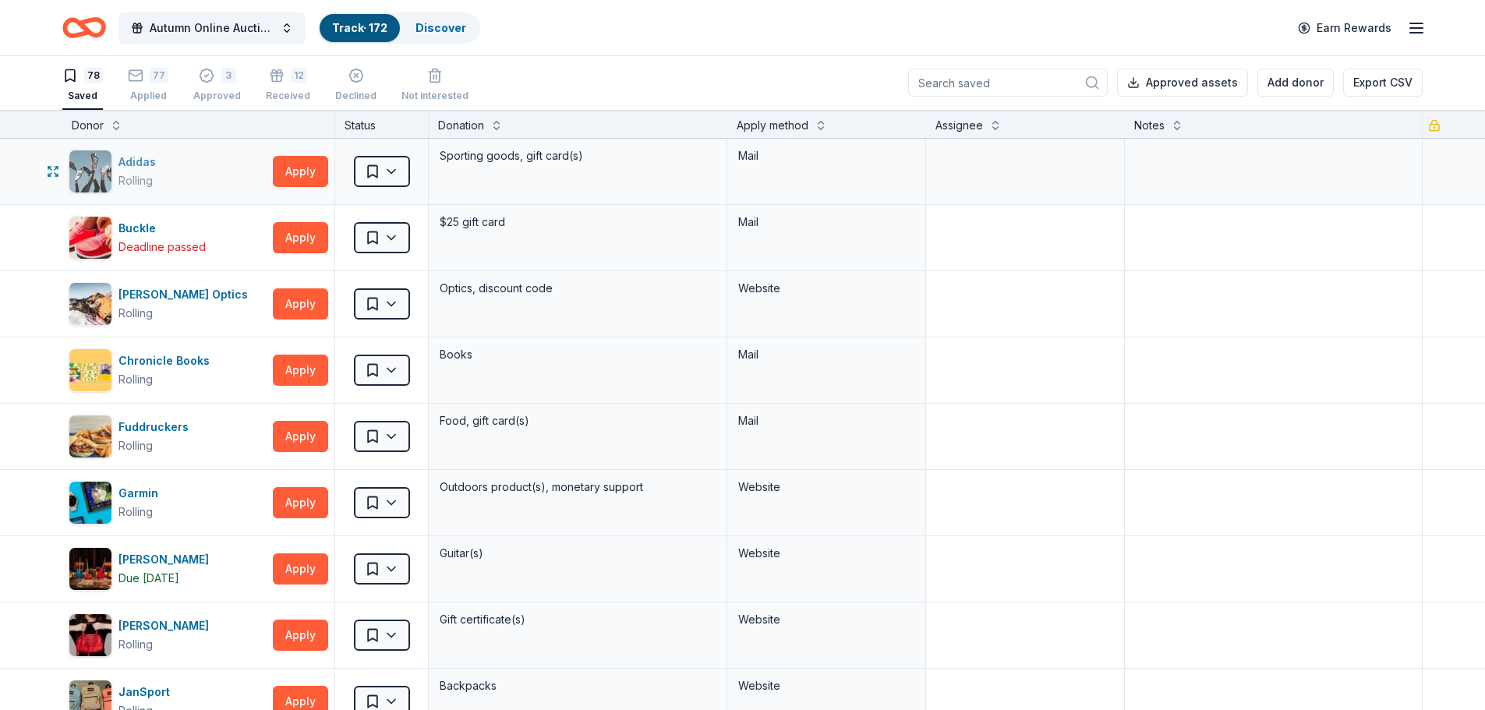
click at [182, 166] on div "Adidas Rolling" at bounding box center [168, 172] width 198 height 44
click at [398, 169] on html "Autumn Online Auction & Basket Social Track · 172 Discover Earn Rewards 78 Save…" at bounding box center [742, 354] width 1485 height 710
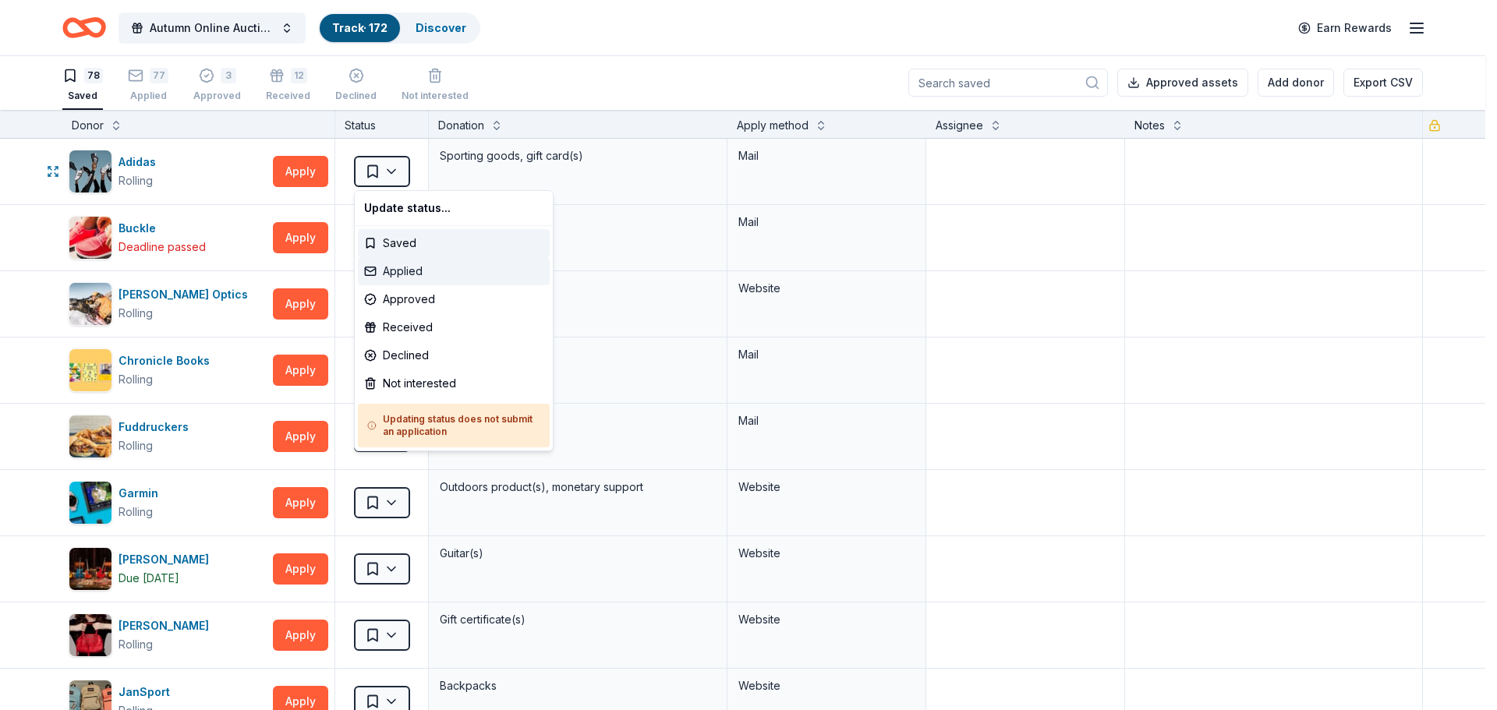
drag, startPoint x: 395, startPoint y: 241, endPoint x: 397, endPoint y: 267, distance: 25.8
click at [397, 267] on div "Update status... Saved Applied Approved Received Declined Not interested Updati…" at bounding box center [454, 320] width 200 height 261
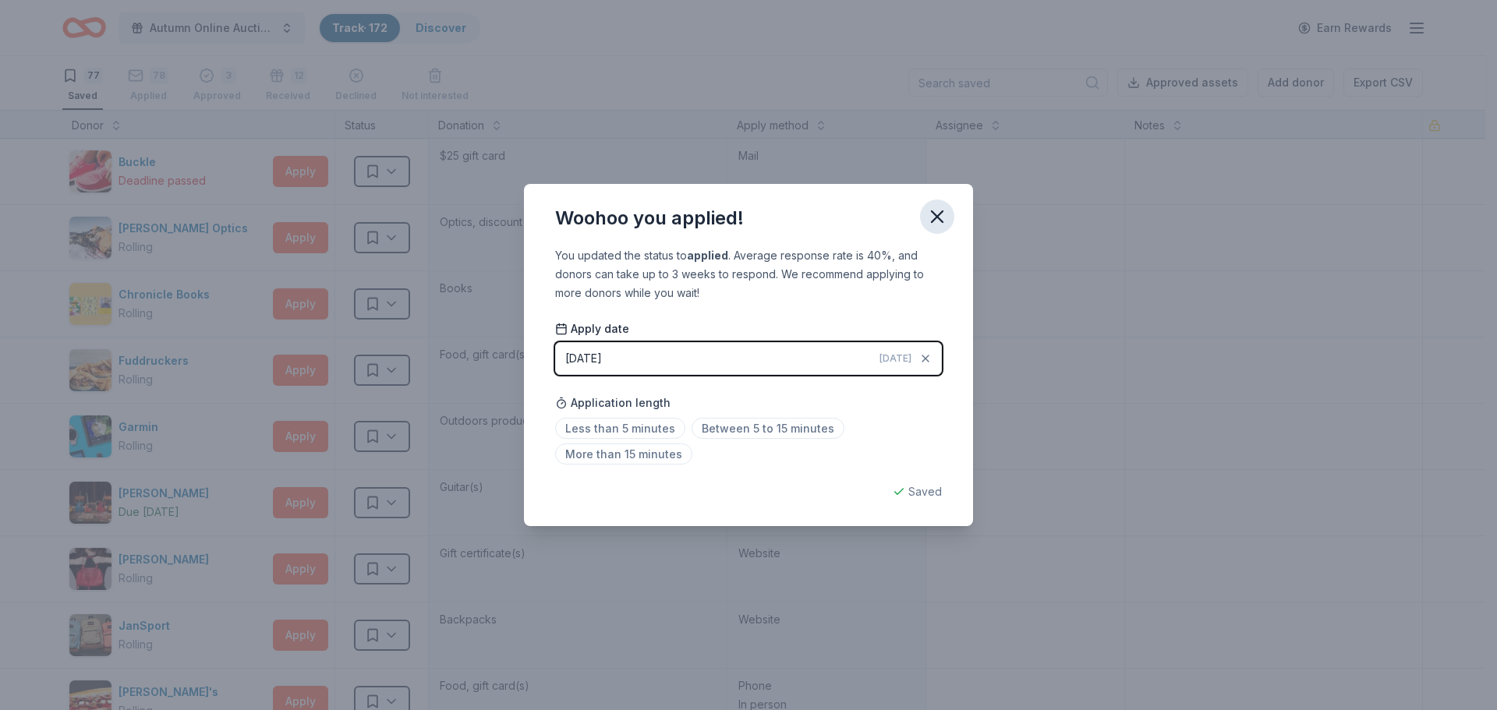
click at [940, 218] on icon "button" at bounding box center [937, 217] width 22 height 22
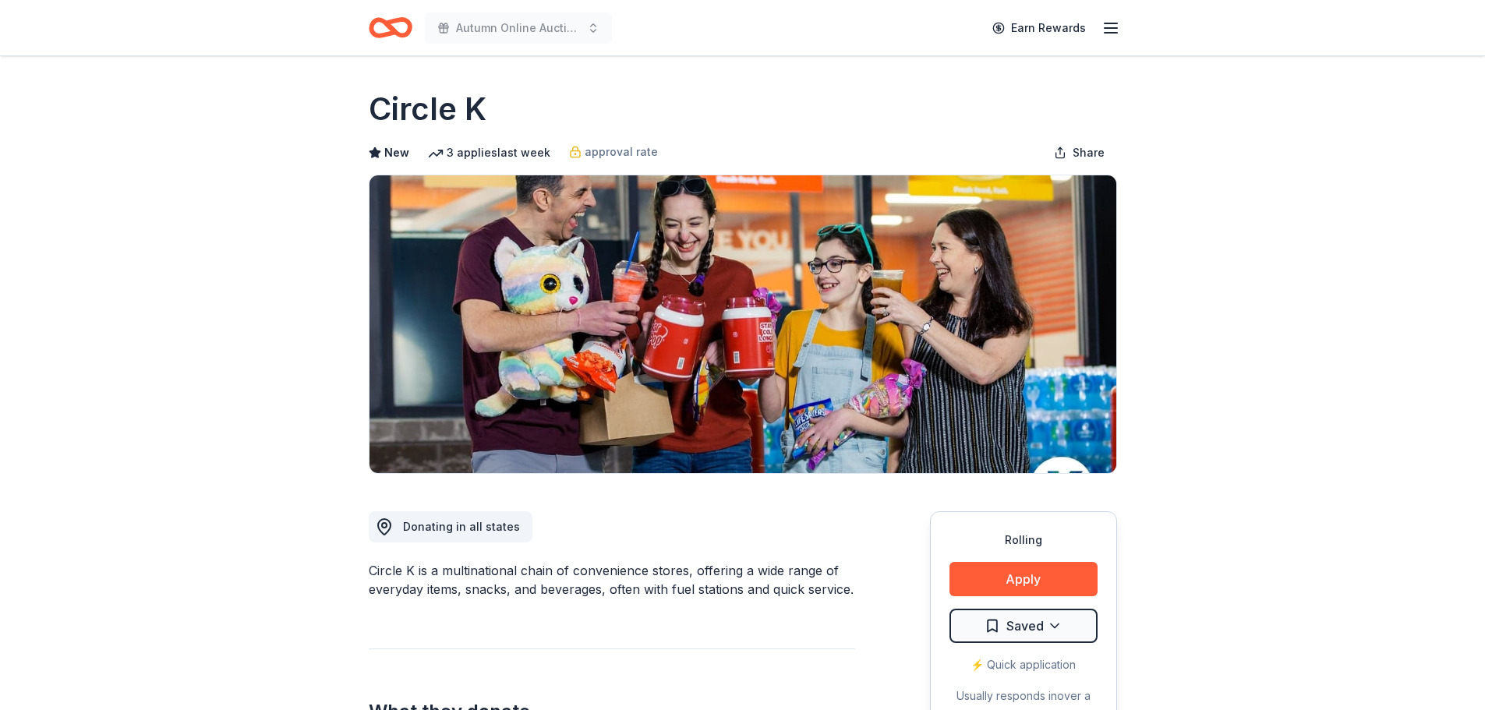
click at [1123, 36] on div "Autumn Online Auction & Basket Social Earn Rewards" at bounding box center [743, 27] width 798 height 55
click at [1117, 33] on line "button" at bounding box center [1111, 33] width 12 height 0
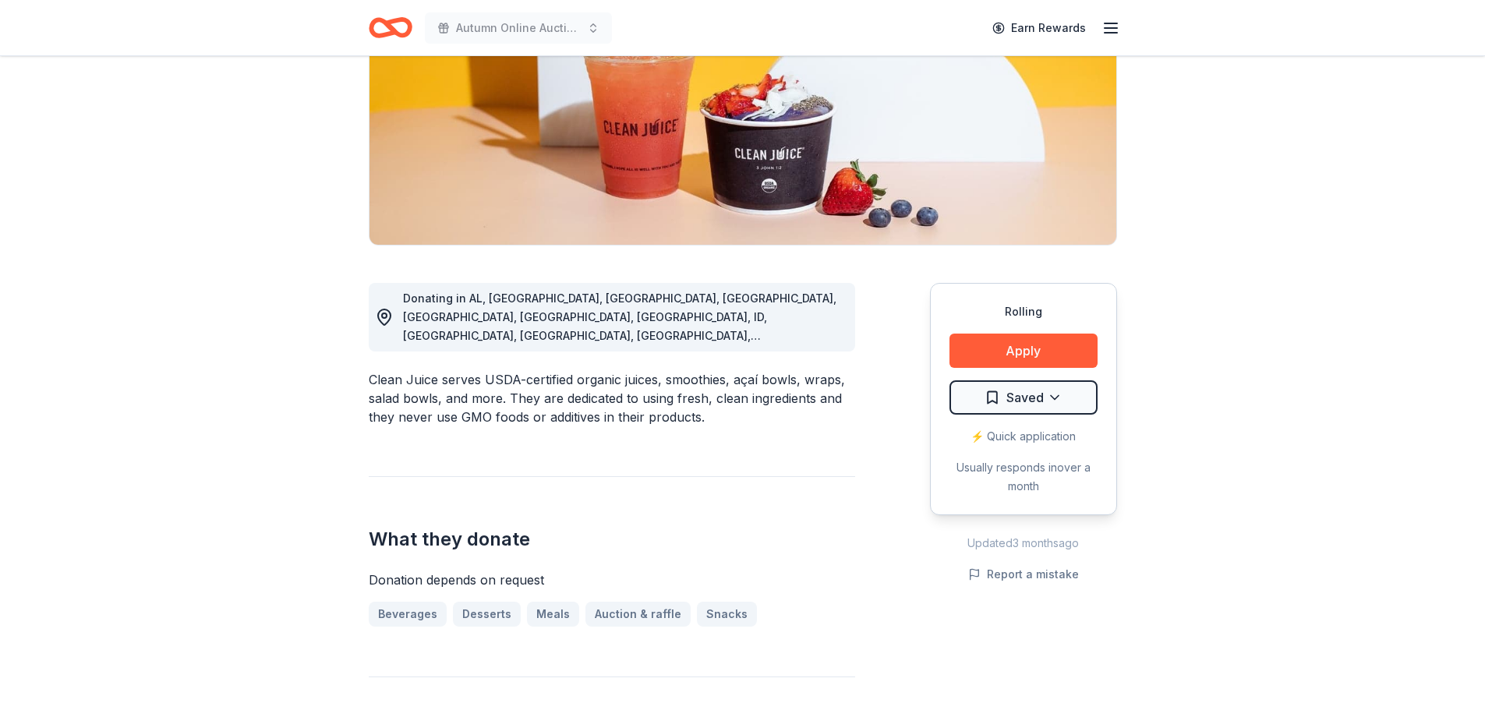
scroll to position [156, 0]
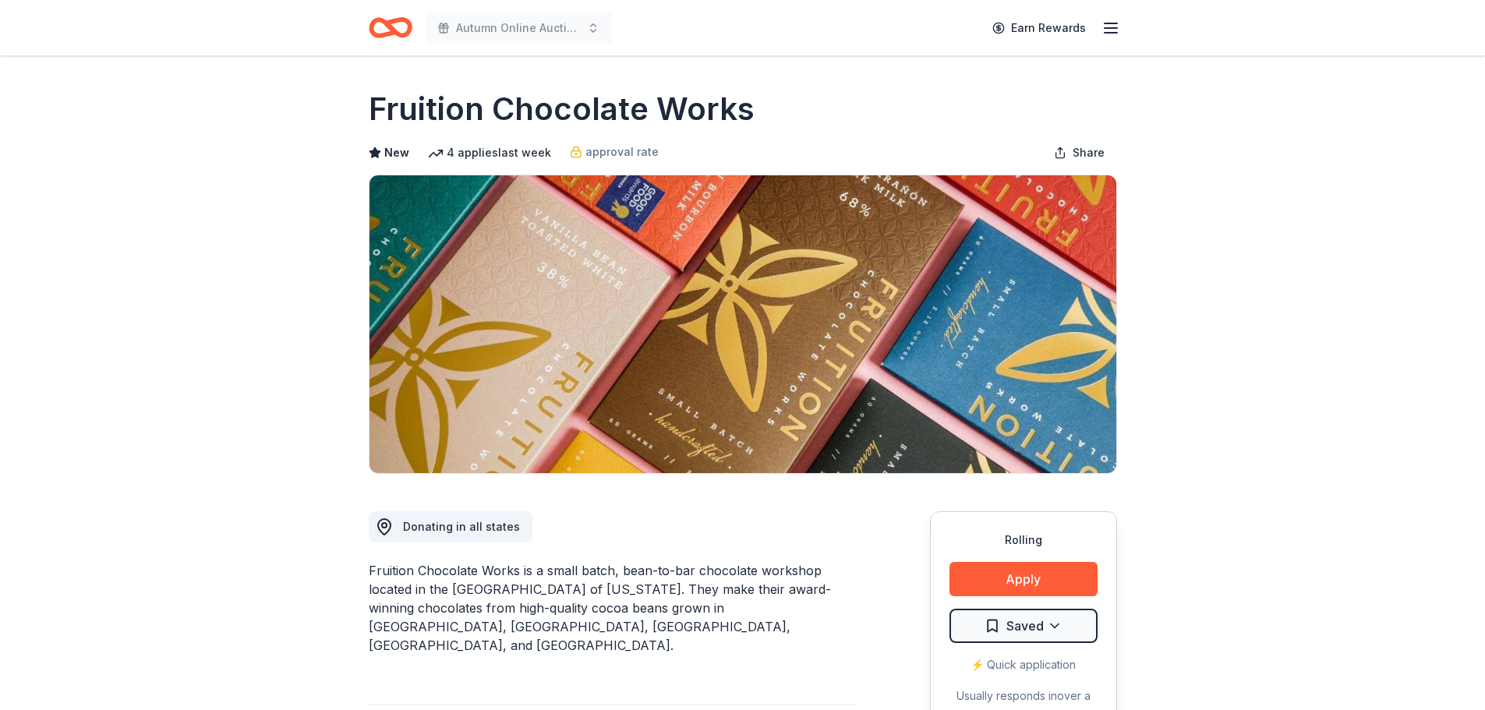
click at [1044, 580] on button "Apply" at bounding box center [1024, 579] width 148 height 34
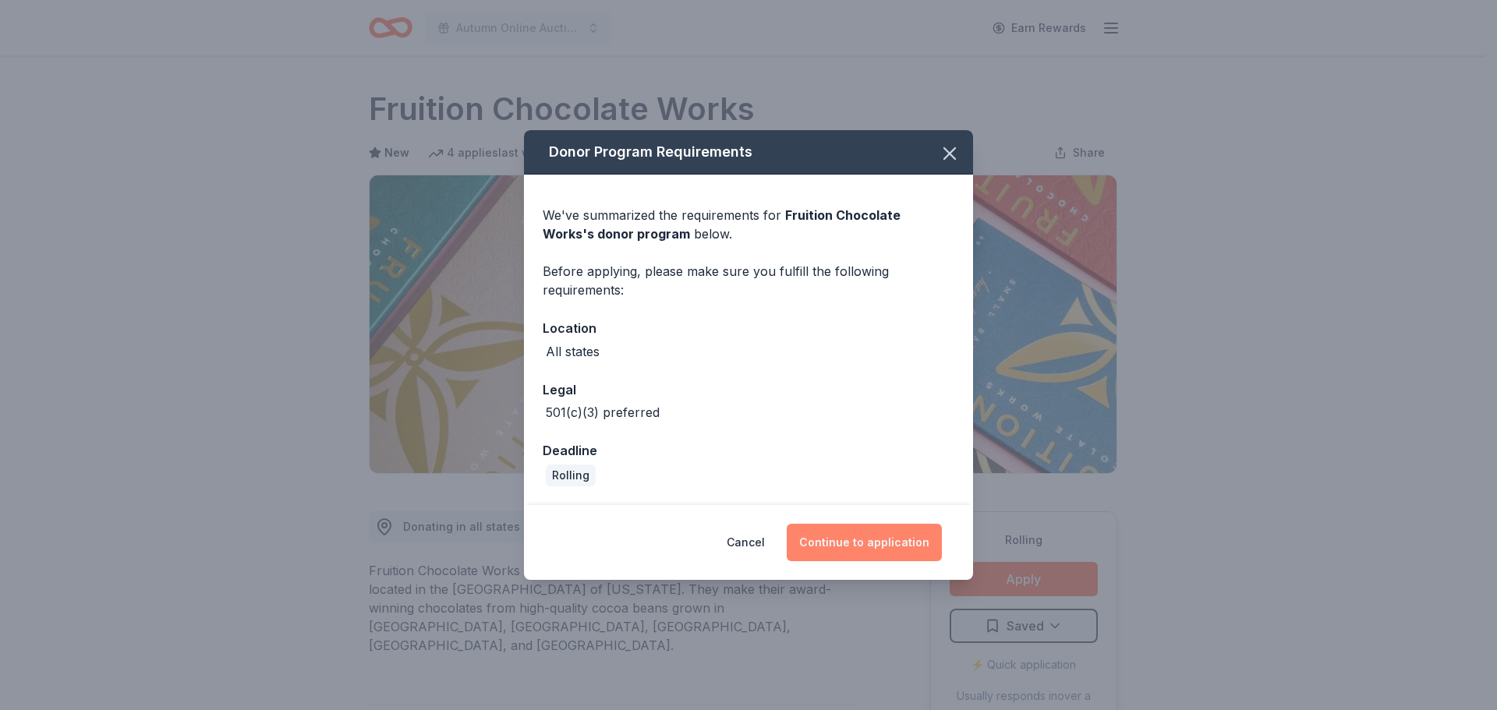
click at [833, 532] on button "Continue to application" at bounding box center [864, 542] width 155 height 37
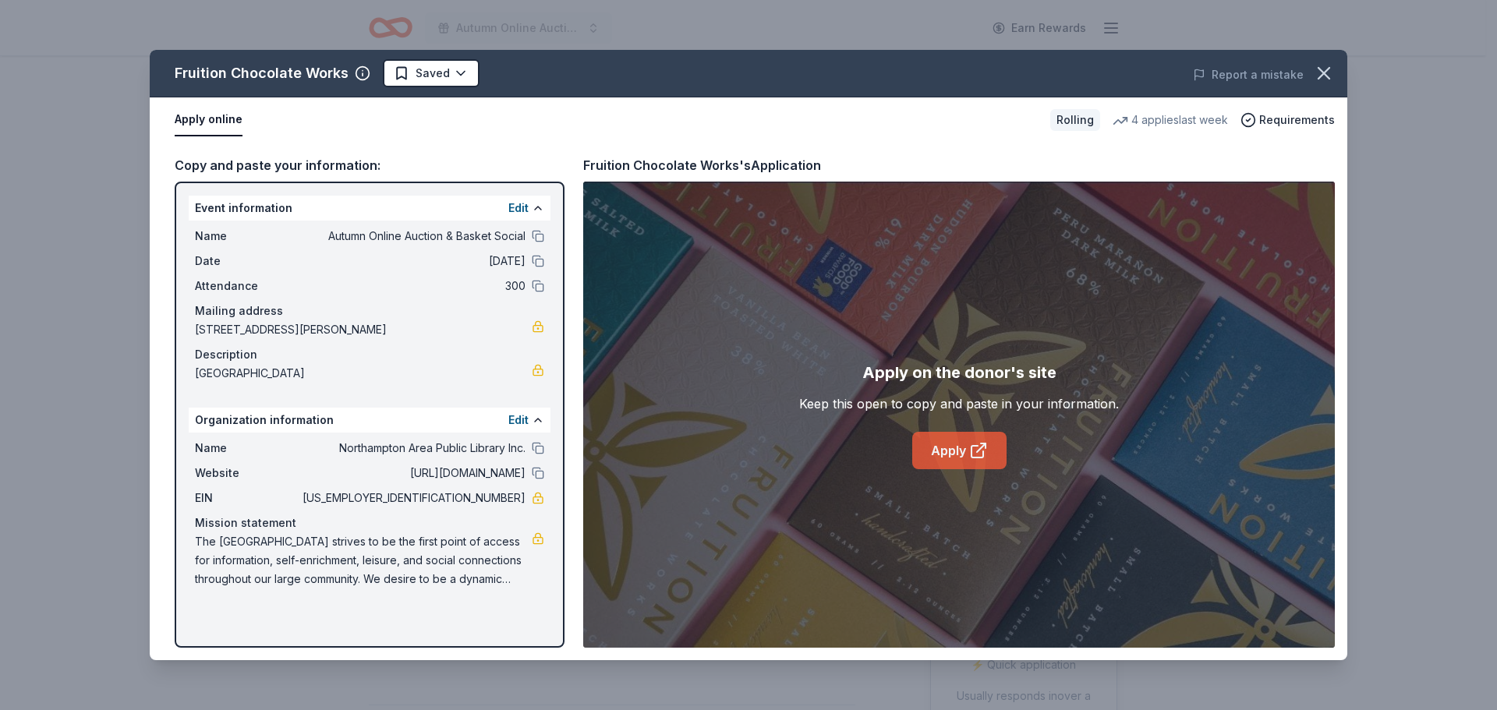
click at [948, 449] on link "Apply" at bounding box center [959, 450] width 94 height 37
click at [1329, 72] on icon "button" at bounding box center [1324, 73] width 22 height 22
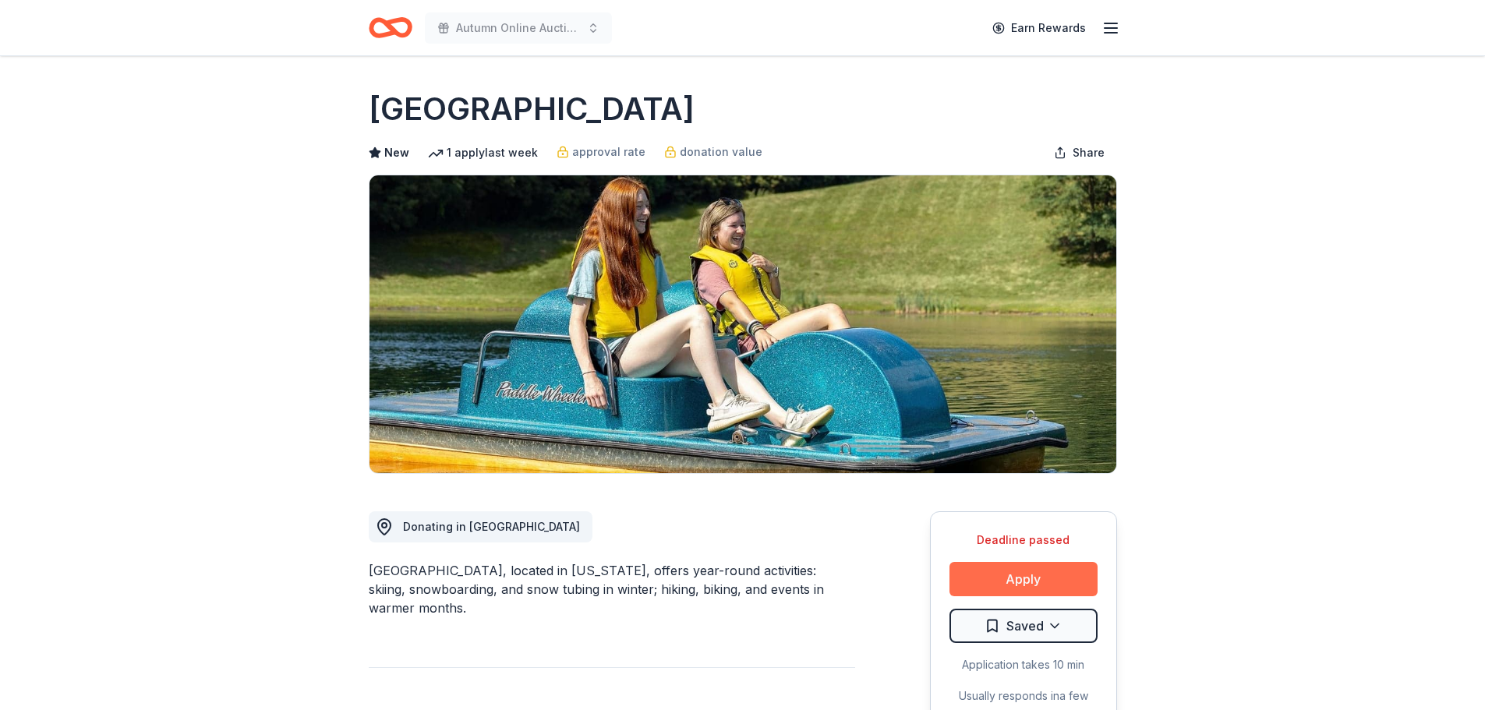
click at [966, 576] on button "Apply" at bounding box center [1024, 579] width 148 height 34
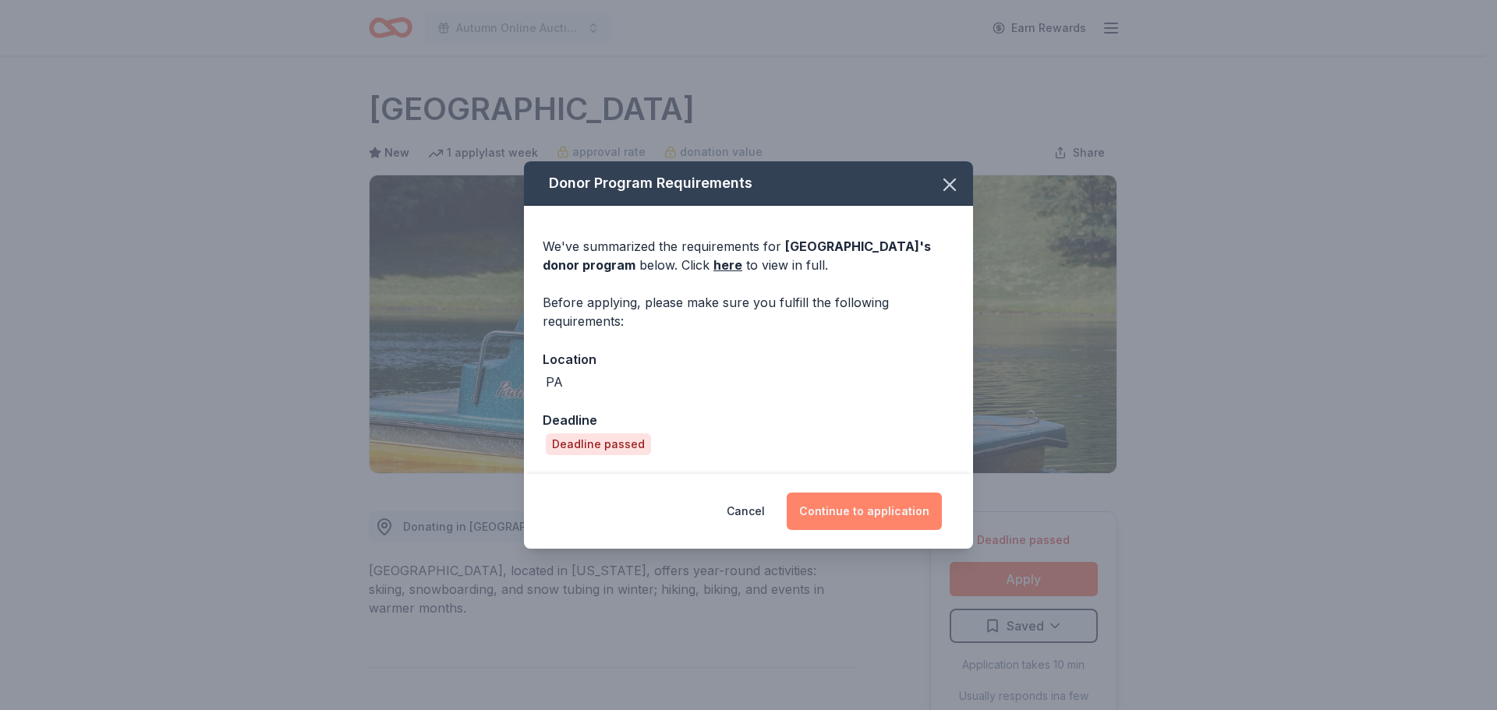
click at [857, 507] on button "Continue to application" at bounding box center [864, 511] width 155 height 37
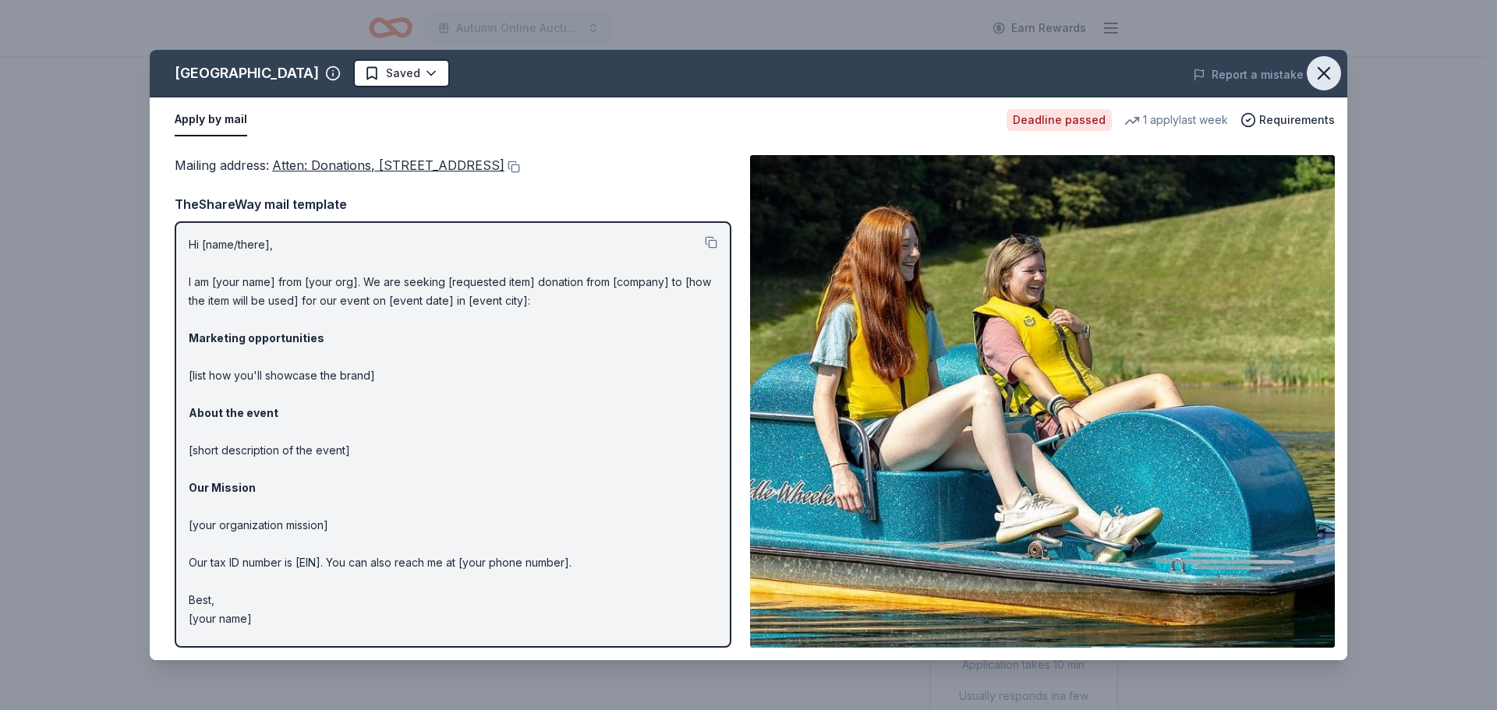
click at [1315, 69] on icon "button" at bounding box center [1324, 73] width 22 height 22
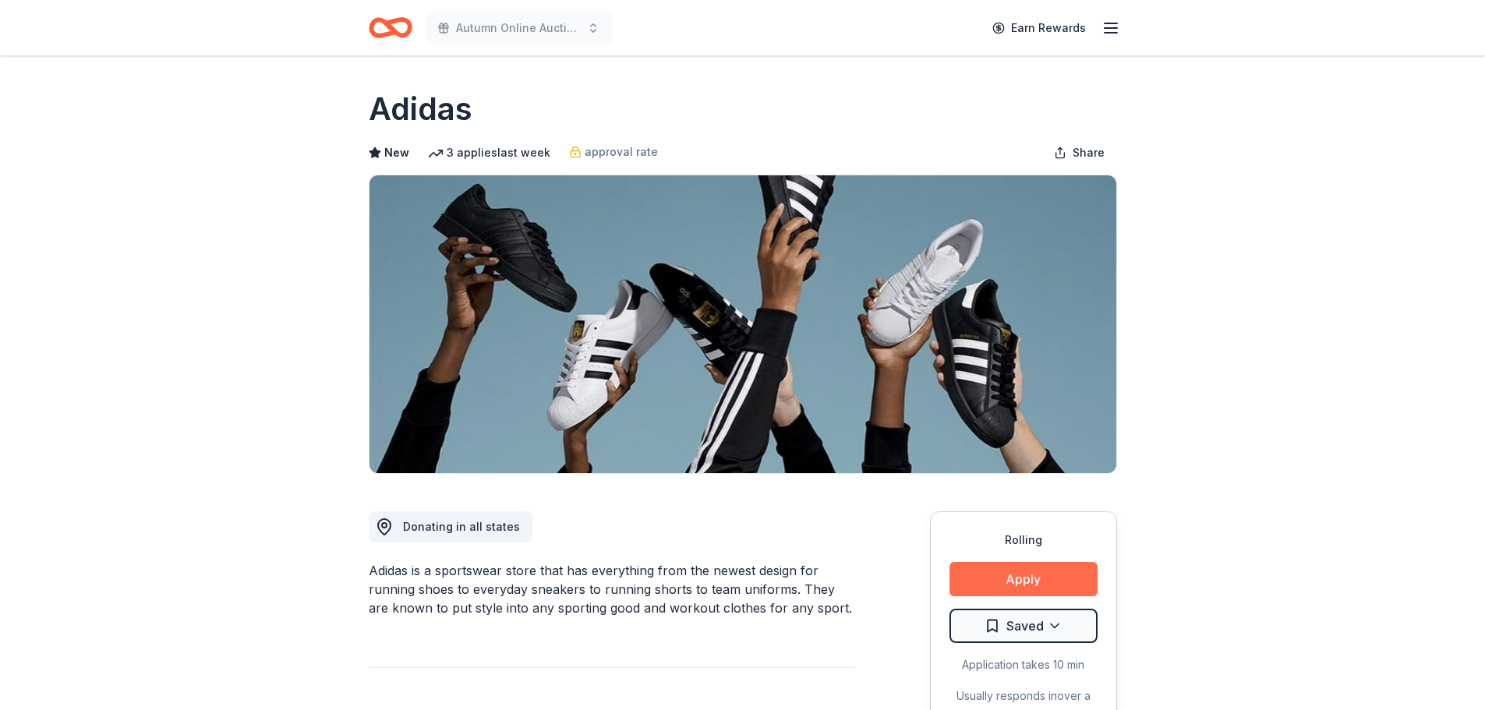
click at [1013, 579] on button "Apply" at bounding box center [1024, 579] width 148 height 34
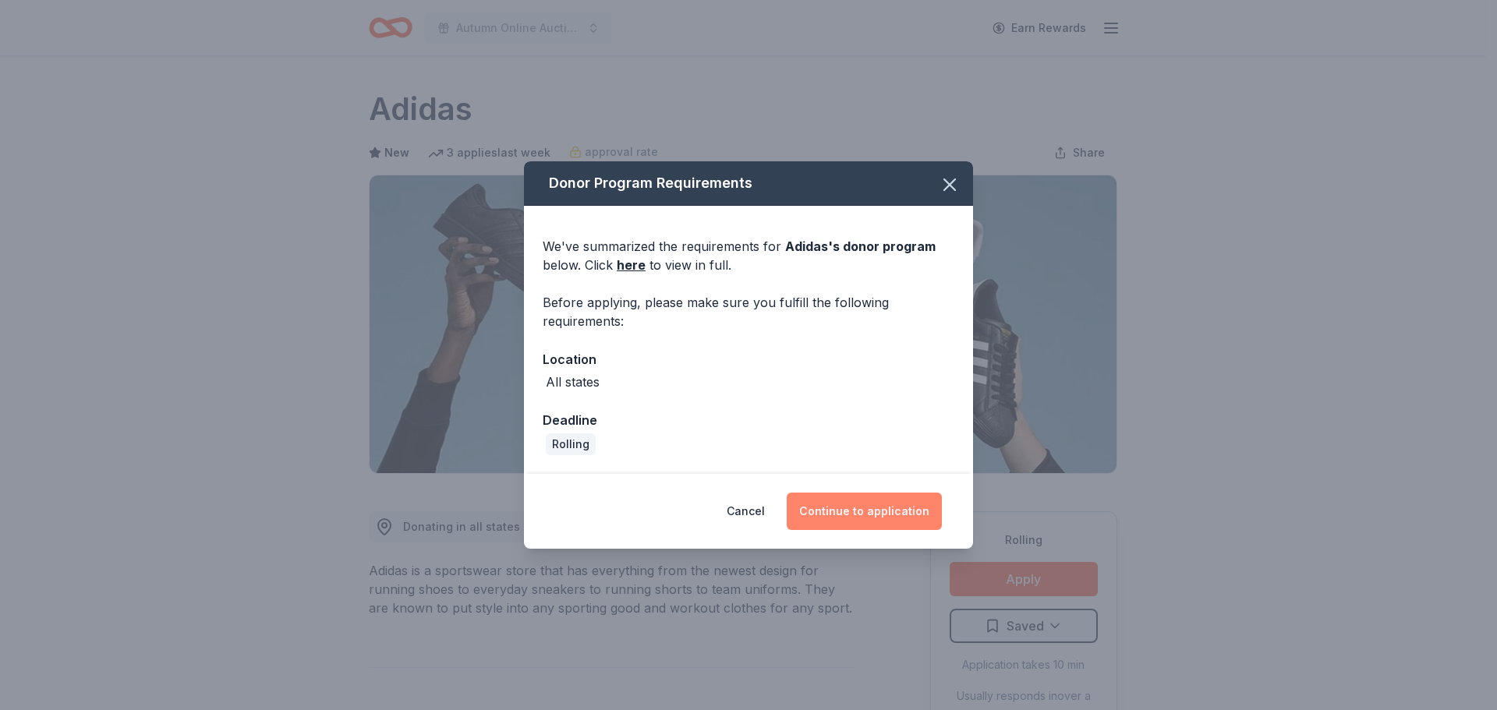
click at [866, 508] on button "Continue to application" at bounding box center [864, 511] width 155 height 37
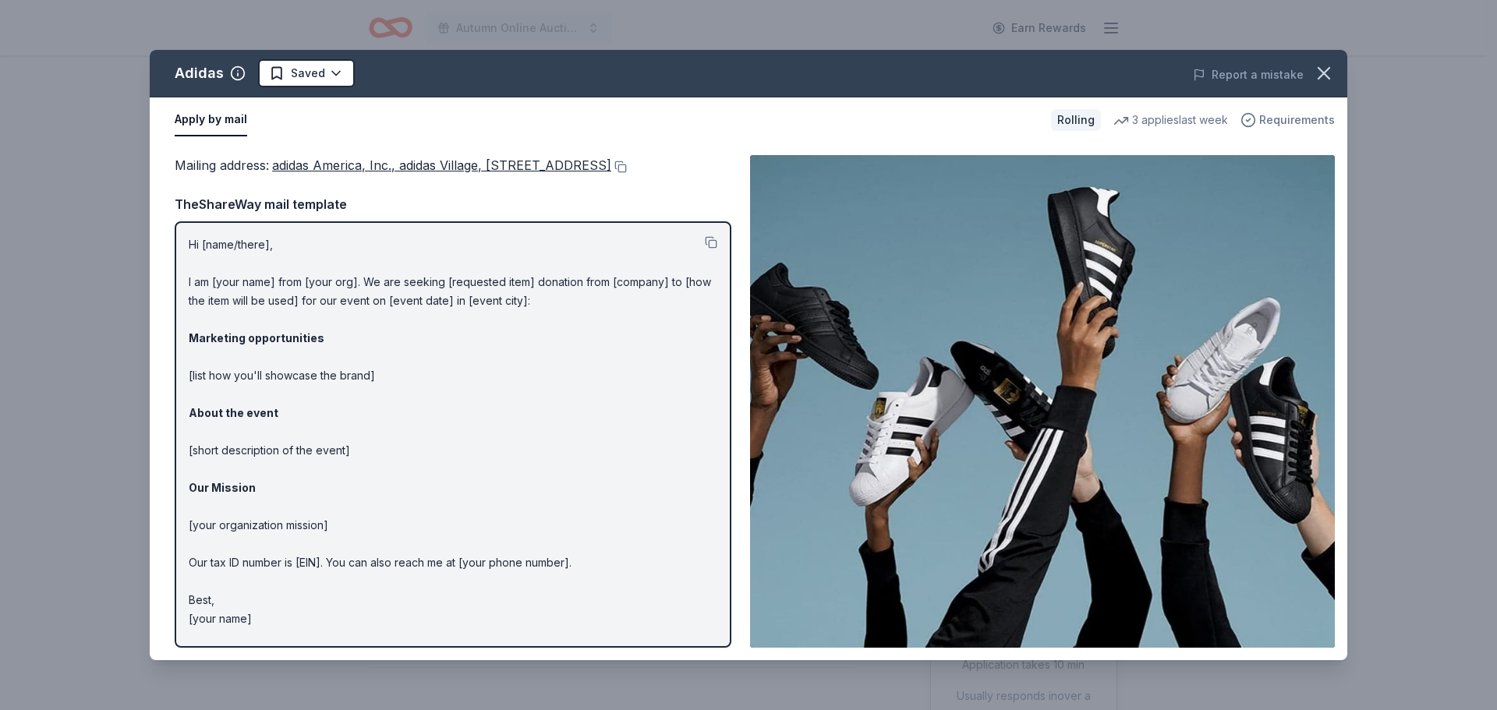
click at [1311, 115] on span "Requirements" at bounding box center [1297, 120] width 76 height 19
click at [1327, 73] on icon "button" at bounding box center [1324, 73] width 22 height 22
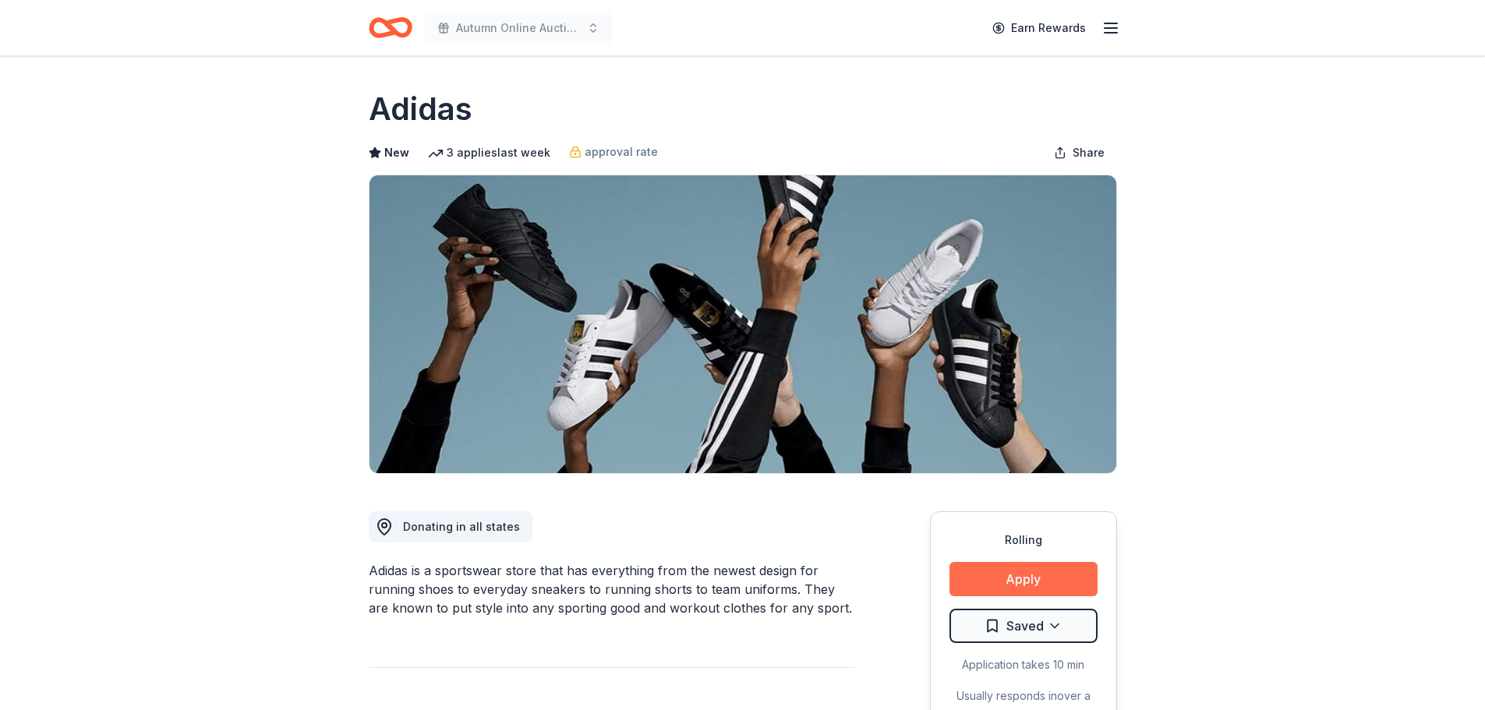
click at [990, 571] on button "Apply" at bounding box center [1024, 579] width 148 height 34
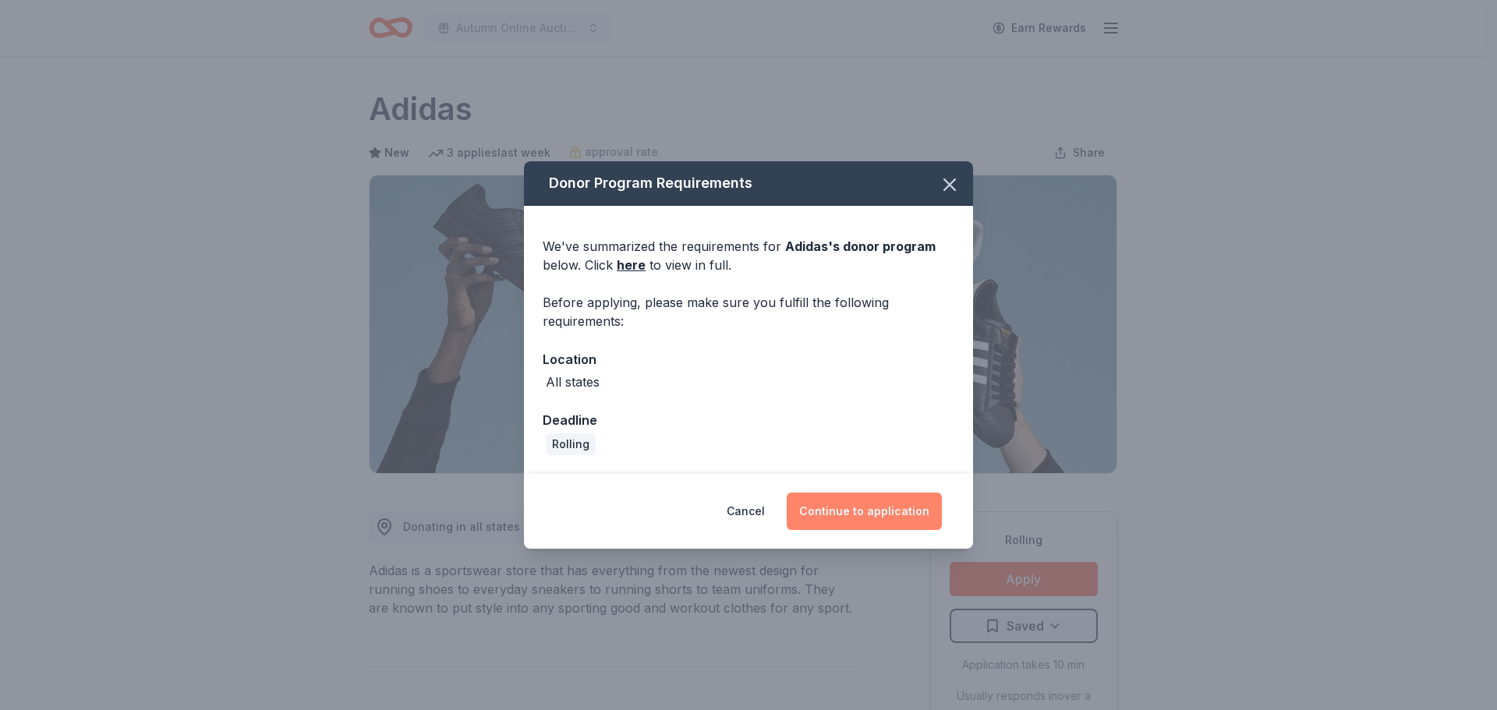
click at [865, 508] on button "Continue to application" at bounding box center [864, 511] width 155 height 37
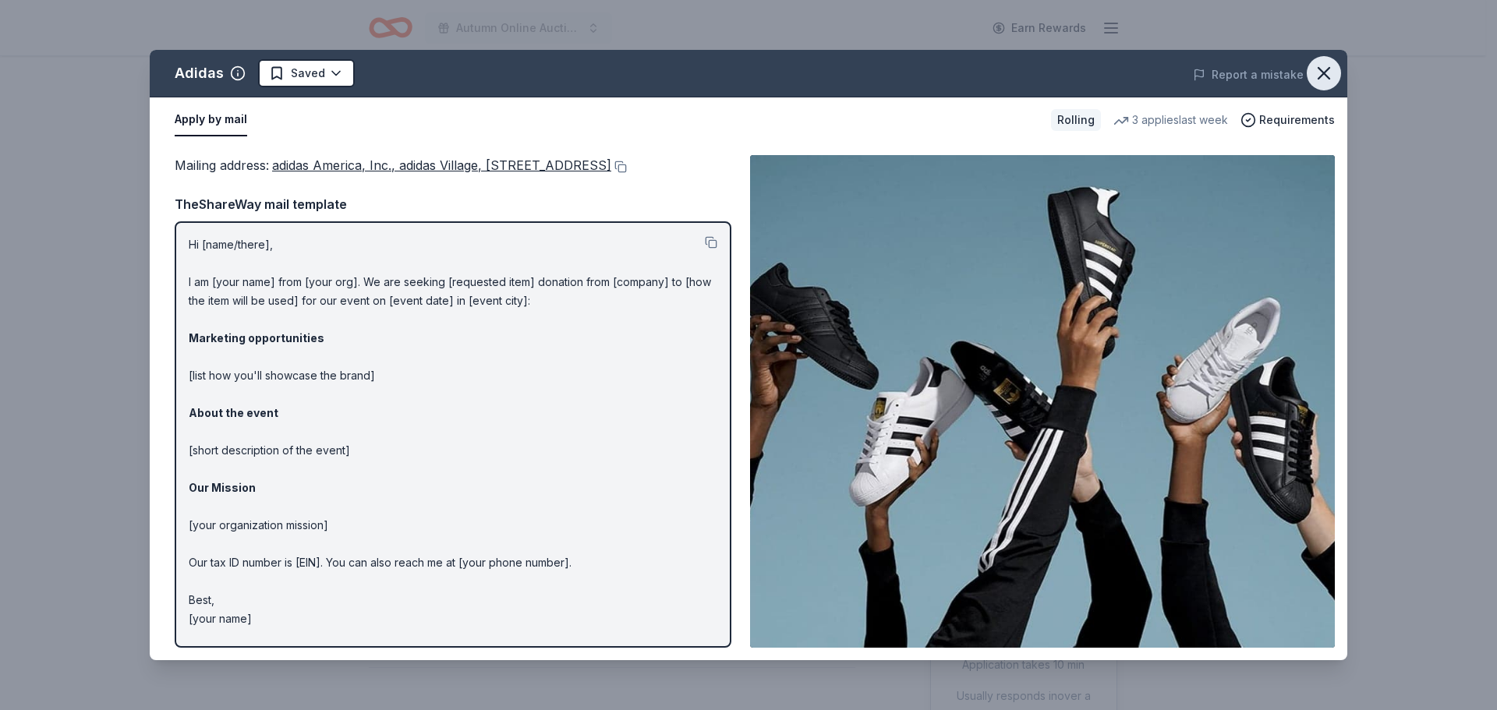
click at [1322, 70] on icon "button" at bounding box center [1324, 73] width 22 height 22
